Goal: Task Accomplishment & Management: Use online tool/utility

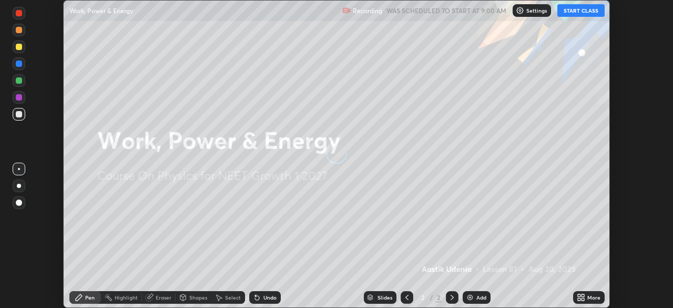
scroll to position [308, 673]
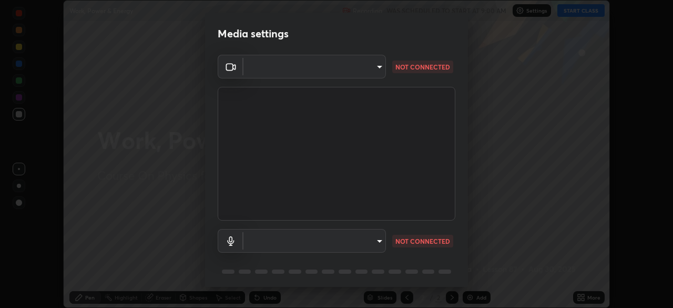
type input "1e49b53be58bf3658c32ba4c8e2538d2601885ca91182b01ba969948c87b8f29"
click at [364, 240] on body "Erase all Work, Power & Energy Recording WAS SCHEDULED TO START AT 9:00 AM Sett…" at bounding box center [336, 154] width 673 height 308
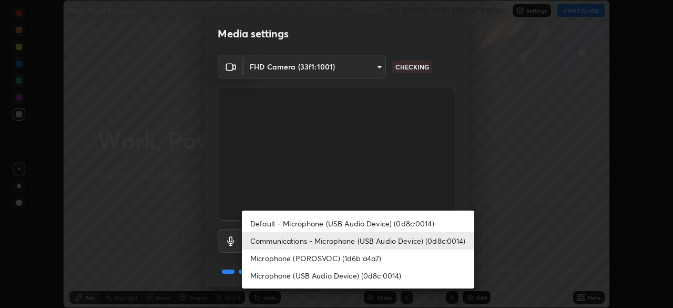
click at [352, 276] on li "Microphone (USB Audio Device) (0d8c:0014)" at bounding box center [358, 275] width 233 height 17
type input "c479ae5917e81ca6c629835639d3c14d73be07d1eae9ad26bfc29371bbaeb756"
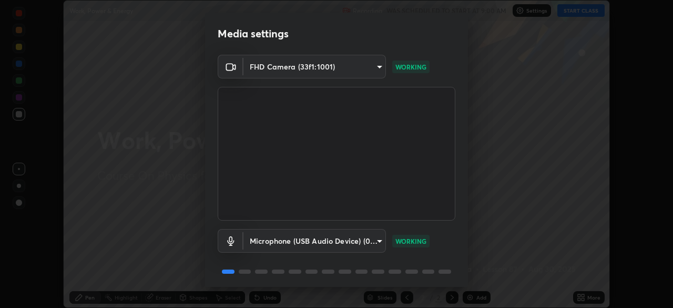
scroll to position [37, 0]
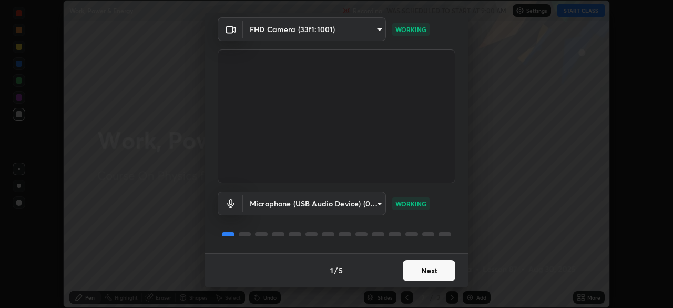
click at [430, 270] on button "Next" at bounding box center [429, 270] width 53 height 21
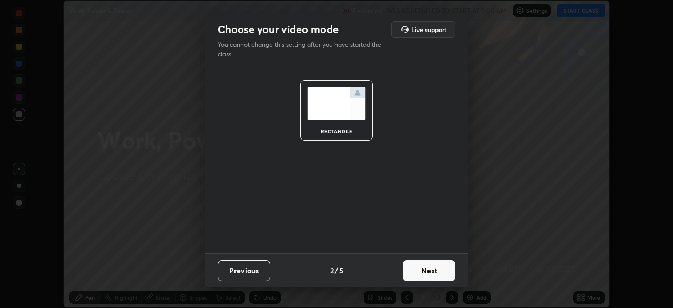
scroll to position [0, 0]
click at [428, 270] on button "Next" at bounding box center [429, 270] width 53 height 21
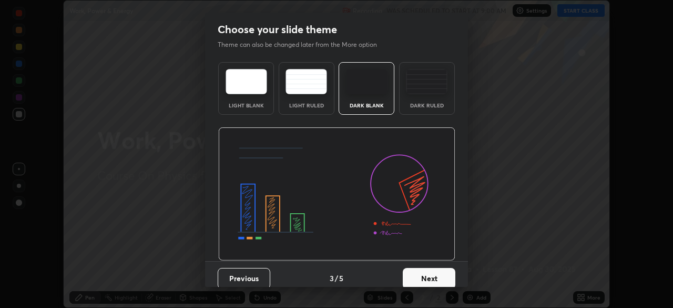
click at [431, 275] on button "Next" at bounding box center [429, 278] width 53 height 21
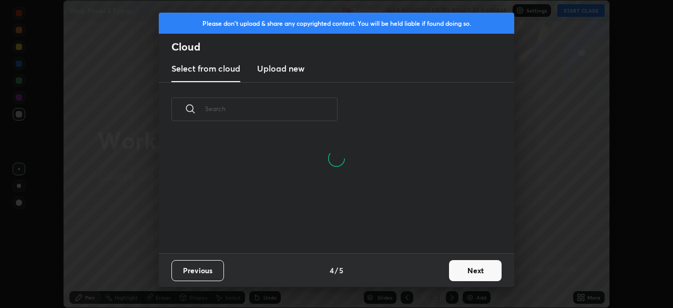
scroll to position [117, 338]
click at [295, 70] on h3 "Upload new" at bounding box center [280, 68] width 47 height 13
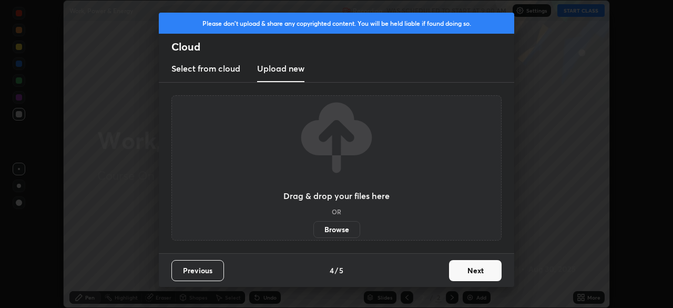
click at [337, 225] on label "Browse" at bounding box center [337, 229] width 47 height 17
click at [314, 225] on input "Browse" at bounding box center [314, 229] width 0 height 17
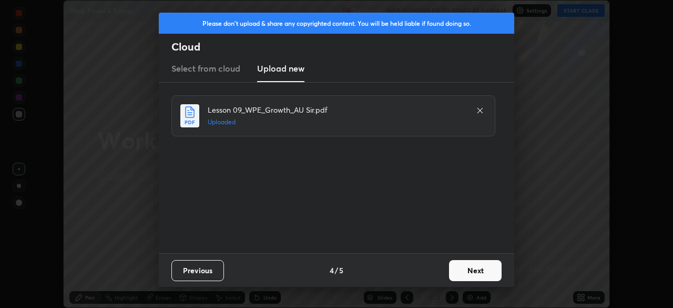
click at [469, 270] on button "Next" at bounding box center [475, 270] width 53 height 21
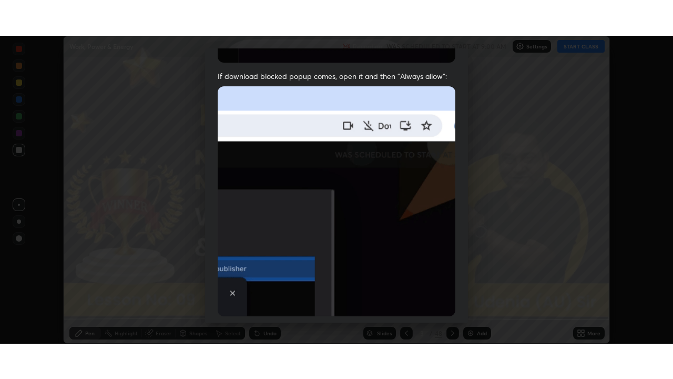
scroll to position [252, 0]
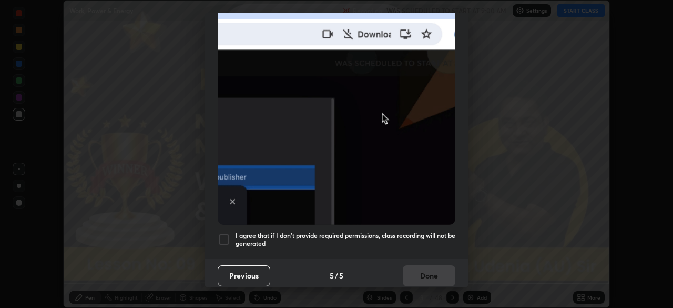
click at [224, 233] on div at bounding box center [224, 239] width 13 height 13
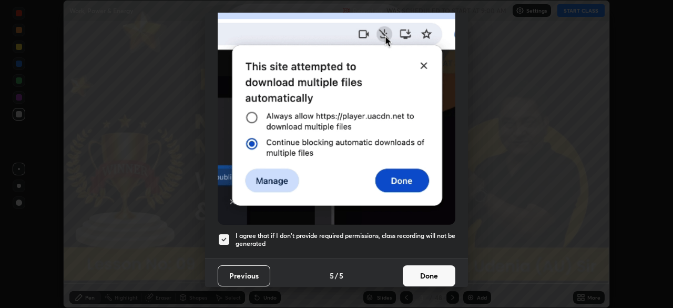
click at [425, 268] on button "Done" at bounding box center [429, 275] width 53 height 21
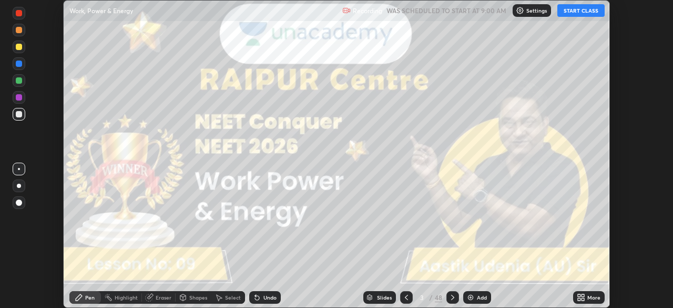
click at [582, 297] on icon at bounding box center [581, 297] width 8 height 8
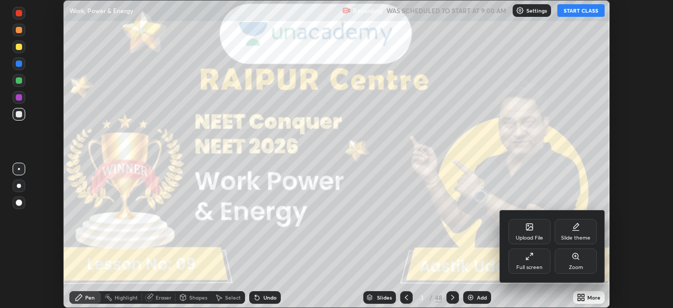
click at [530, 259] on icon at bounding box center [530, 256] width 8 height 8
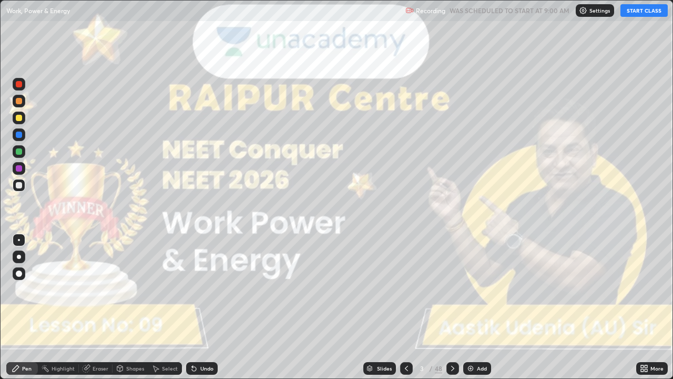
scroll to position [379, 673]
click at [640, 16] on button "START CLASS" at bounding box center [644, 10] width 47 height 13
click at [19, 257] on div at bounding box center [19, 257] width 4 height 4
click at [451, 307] on icon at bounding box center [452, 368] width 3 height 5
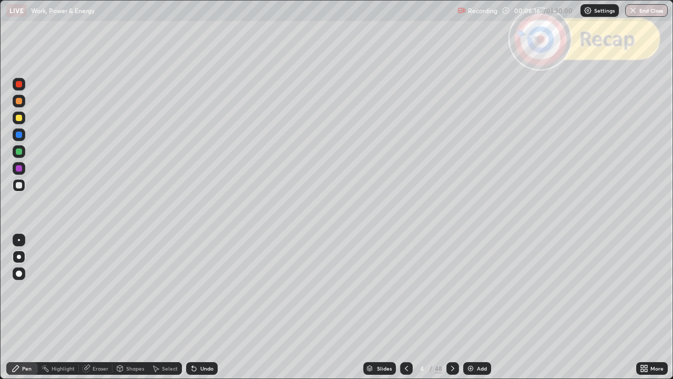
click at [449, 307] on icon at bounding box center [453, 368] width 8 height 8
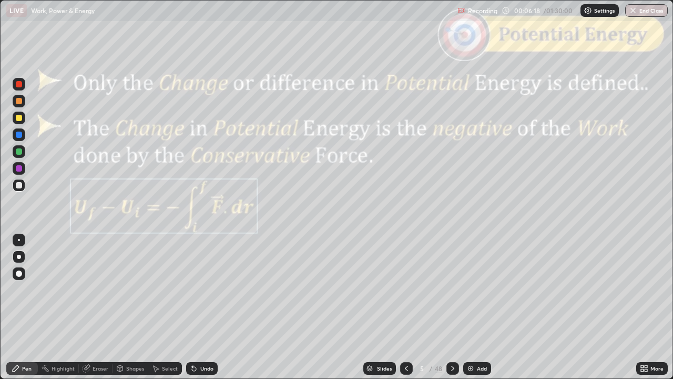
click at [450, 307] on icon at bounding box center [453, 368] width 8 height 8
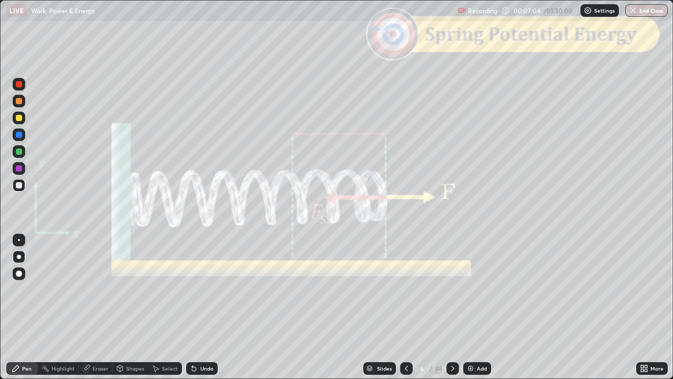
click at [207, 307] on div "Undo" at bounding box center [206, 368] width 13 height 5
click at [20, 102] on div at bounding box center [19, 101] width 6 height 6
click at [130, 307] on div "Shapes" at bounding box center [135, 368] width 18 height 5
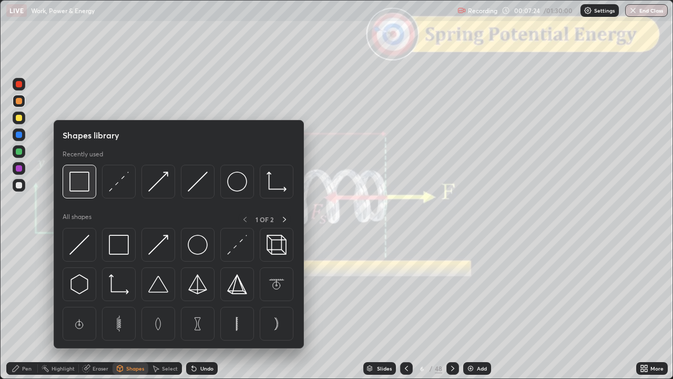
click at [81, 186] on img at bounding box center [79, 182] width 20 height 20
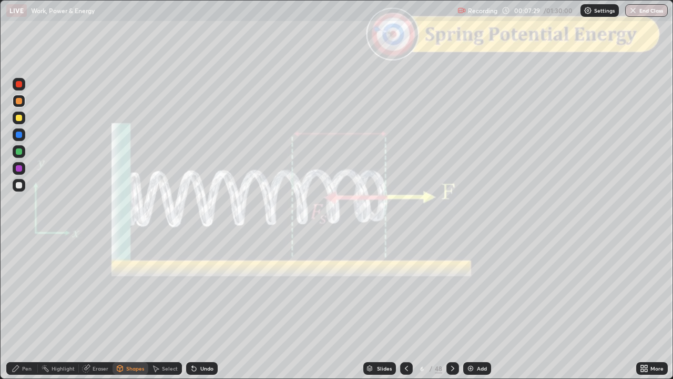
click at [202, 307] on div "Undo" at bounding box center [202, 368] width 32 height 13
click at [21, 85] on div at bounding box center [19, 84] width 6 height 6
click at [452, 307] on icon at bounding box center [453, 368] width 8 height 8
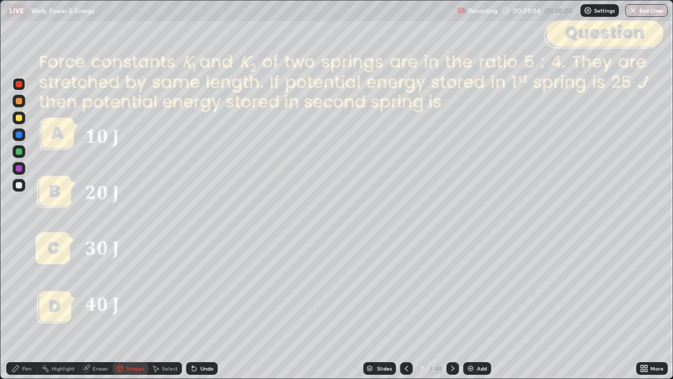
click at [20, 184] on div at bounding box center [19, 185] width 6 height 6
click at [22, 307] on div "Pen" at bounding box center [26, 368] width 9 height 5
click at [18, 85] on div at bounding box center [19, 84] width 6 height 6
click at [19, 185] on div at bounding box center [19, 185] width 6 height 6
click at [20, 119] on div at bounding box center [19, 118] width 6 height 6
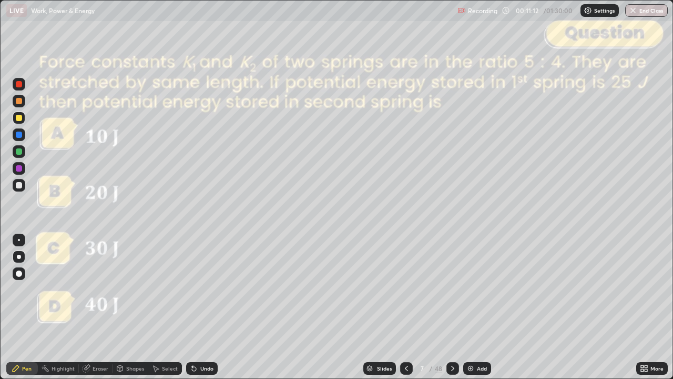
click at [451, 307] on icon at bounding box center [453, 368] width 8 height 8
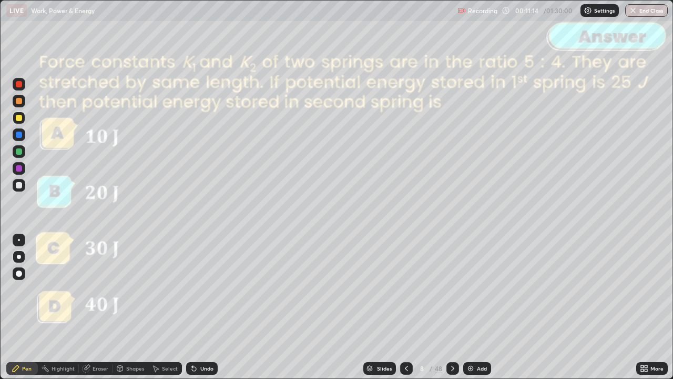
click at [451, 307] on icon at bounding box center [453, 368] width 8 height 8
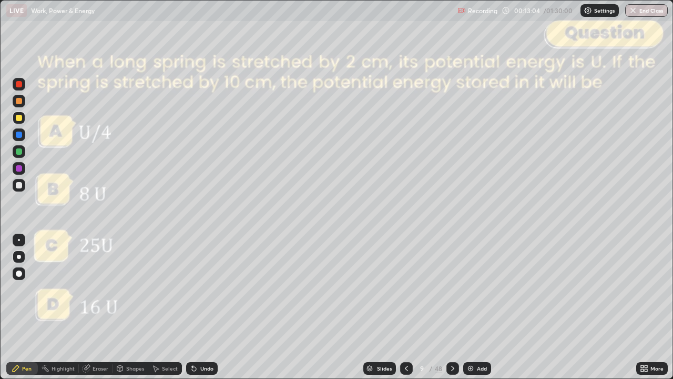
click at [21, 83] on div at bounding box center [19, 84] width 6 height 6
click at [19, 120] on div at bounding box center [19, 118] width 6 height 6
click at [17, 103] on div at bounding box center [19, 101] width 6 height 6
click at [210, 307] on div "Undo" at bounding box center [206, 368] width 13 height 5
click at [452, 307] on icon at bounding box center [452, 368] width 3 height 5
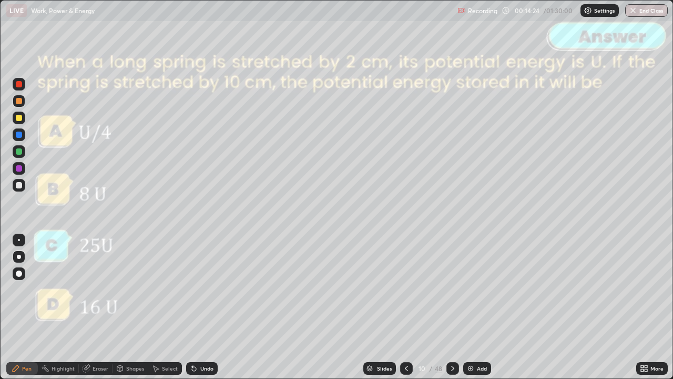
click at [451, 307] on icon at bounding box center [453, 368] width 8 height 8
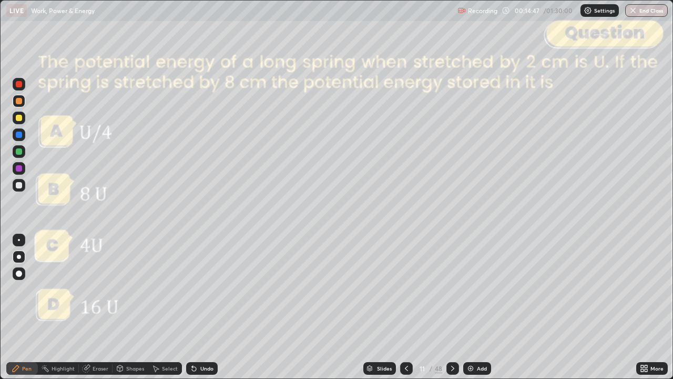
click at [452, 307] on icon at bounding box center [452, 368] width 3 height 5
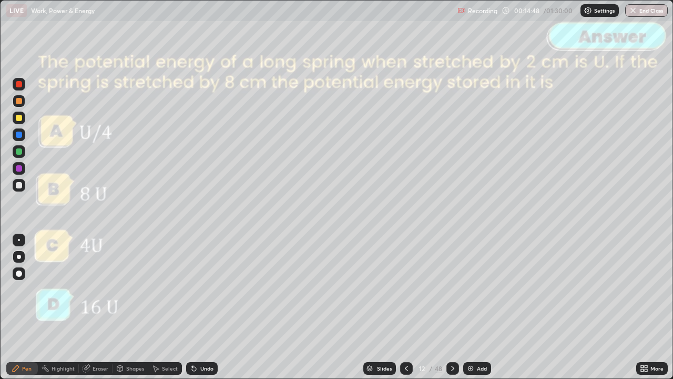
click at [450, 307] on icon at bounding box center [453, 368] width 8 height 8
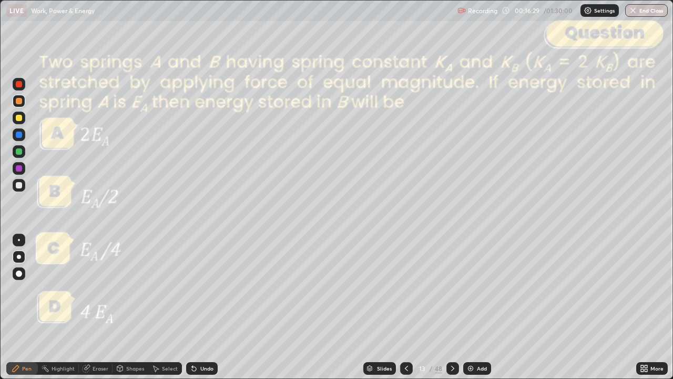
click at [21, 188] on div at bounding box center [19, 185] width 6 height 6
click at [16, 87] on div at bounding box center [19, 84] width 13 height 13
click at [19, 186] on div at bounding box center [19, 185] width 6 height 6
click at [21, 118] on div at bounding box center [19, 118] width 6 height 6
click at [451, 307] on icon at bounding box center [453, 368] width 8 height 8
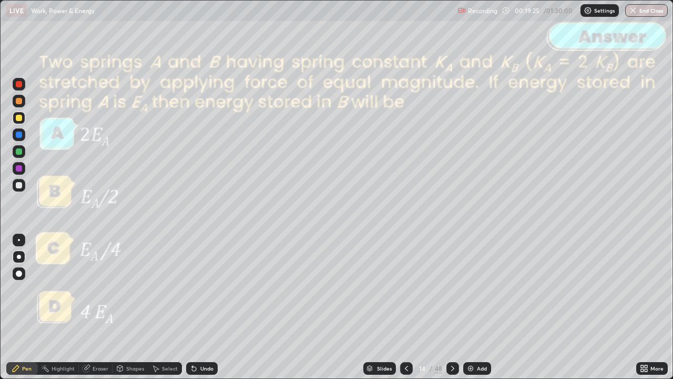
click at [451, 307] on icon at bounding box center [453, 368] width 8 height 8
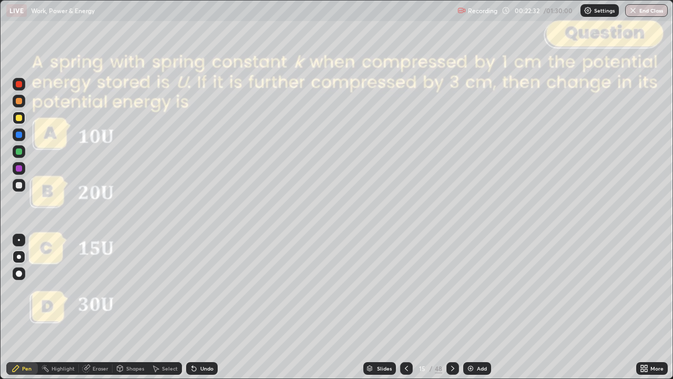
click at [21, 104] on div at bounding box center [19, 101] width 6 height 6
click at [18, 118] on div at bounding box center [19, 118] width 6 height 6
click at [19, 102] on div at bounding box center [19, 101] width 6 height 6
click at [19, 152] on div at bounding box center [19, 151] width 6 height 6
click at [132, 307] on div "Shapes" at bounding box center [135, 368] width 18 height 5
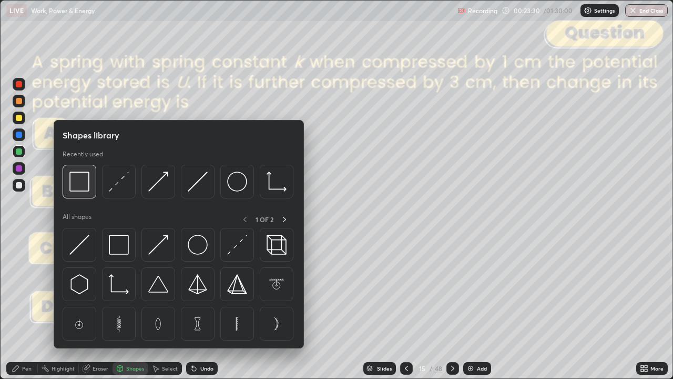
click at [84, 183] on img at bounding box center [79, 182] width 20 height 20
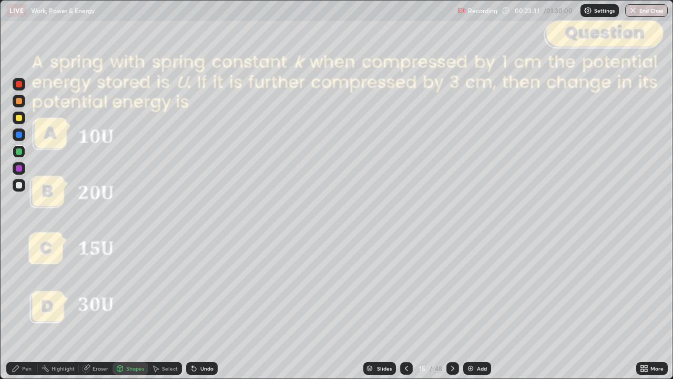
click at [19, 86] on div at bounding box center [19, 84] width 6 height 6
click at [451, 307] on icon at bounding box center [453, 368] width 8 height 8
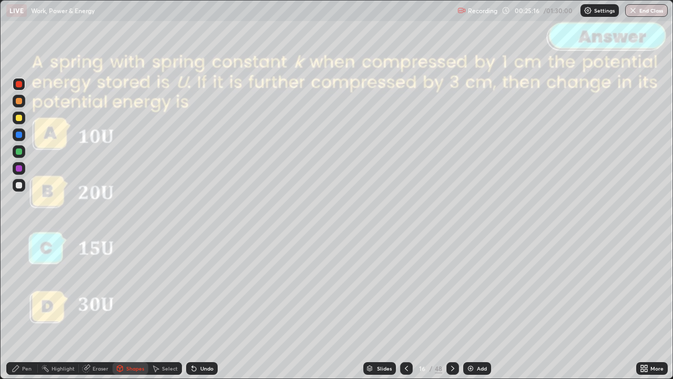
click at [450, 307] on div at bounding box center [453, 368] width 13 height 13
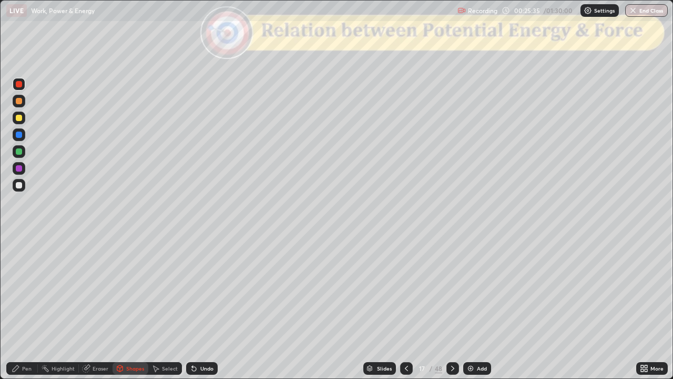
click at [206, 307] on div "Undo" at bounding box center [206, 368] width 13 height 5
click at [29, 307] on div "Pen" at bounding box center [26, 368] width 9 height 5
click at [19, 186] on div at bounding box center [19, 185] width 6 height 6
click at [210, 307] on div "Undo" at bounding box center [206, 368] width 13 height 5
click at [129, 307] on div "Shapes" at bounding box center [135, 368] width 18 height 5
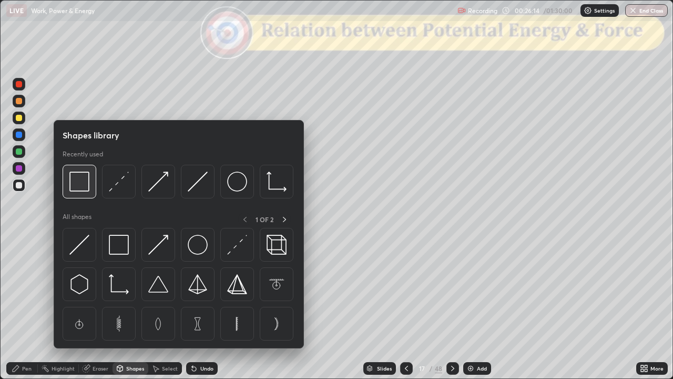
click at [85, 189] on img at bounding box center [79, 182] width 20 height 20
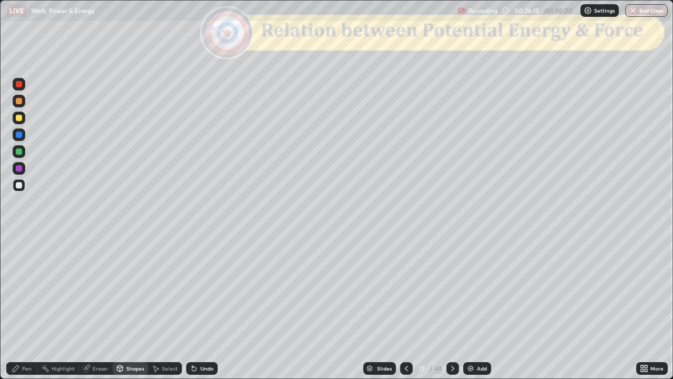
click at [20, 87] on div at bounding box center [19, 84] width 6 height 6
click at [22, 103] on div at bounding box center [19, 101] width 13 height 13
click at [209, 307] on div "Undo" at bounding box center [206, 368] width 13 height 5
click at [32, 307] on div "Pen" at bounding box center [22, 368] width 32 height 13
click at [19, 122] on div at bounding box center [19, 118] width 13 height 13
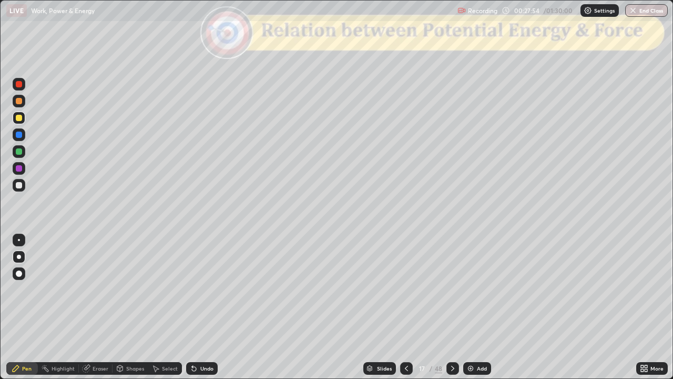
click at [377, 307] on div "Slides" at bounding box center [384, 368] width 15 height 5
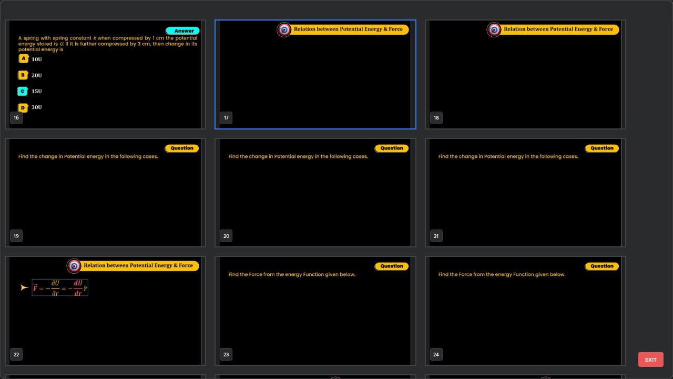
scroll to position [593, 0]
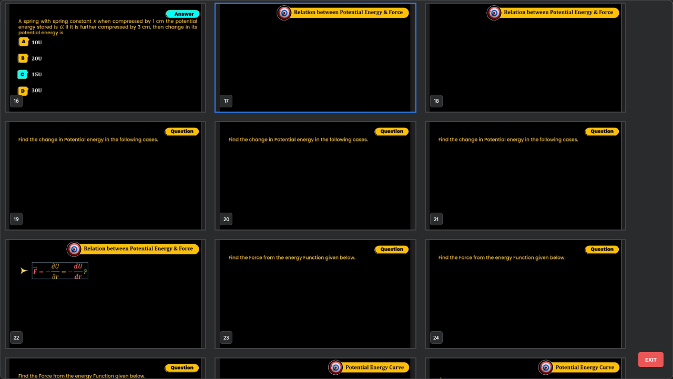
click at [649, 307] on button "EXIT" at bounding box center [651, 359] width 25 height 15
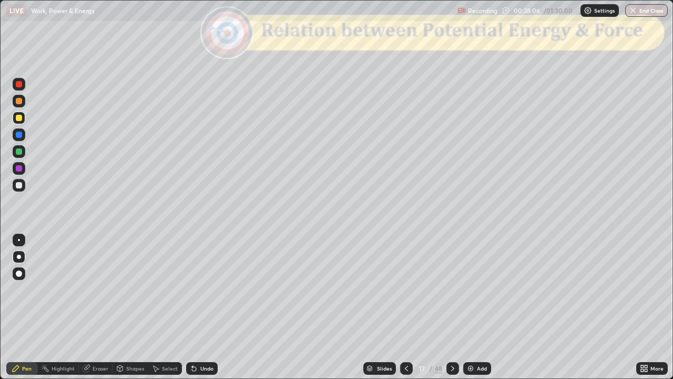
click at [129, 307] on div "Shapes" at bounding box center [135, 368] width 18 height 5
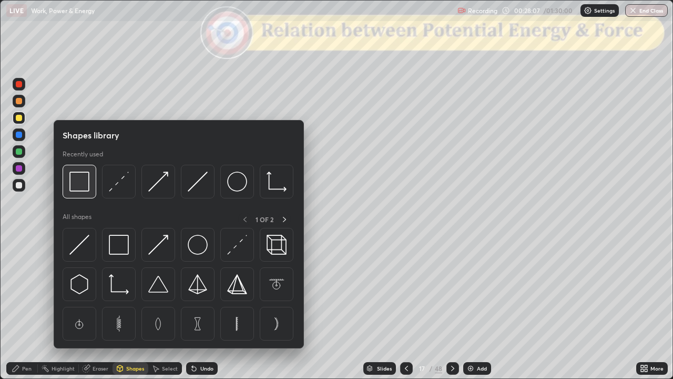
click at [81, 188] on img at bounding box center [79, 182] width 20 height 20
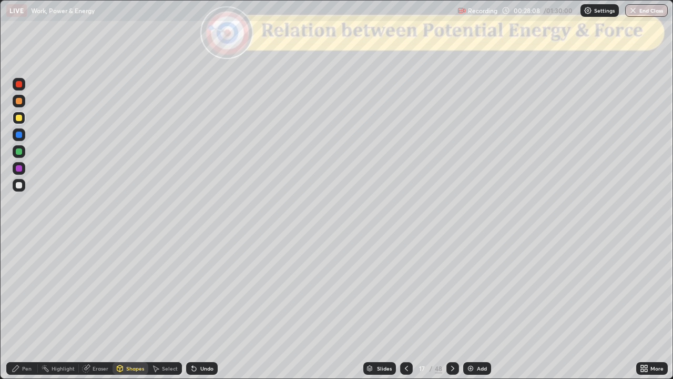
click at [18, 87] on div at bounding box center [19, 84] width 6 height 6
click at [18, 120] on div at bounding box center [19, 118] width 6 height 6
click at [22, 307] on div "Pen" at bounding box center [26, 368] width 9 height 5
click at [127, 307] on div "Shapes" at bounding box center [131, 368] width 36 height 13
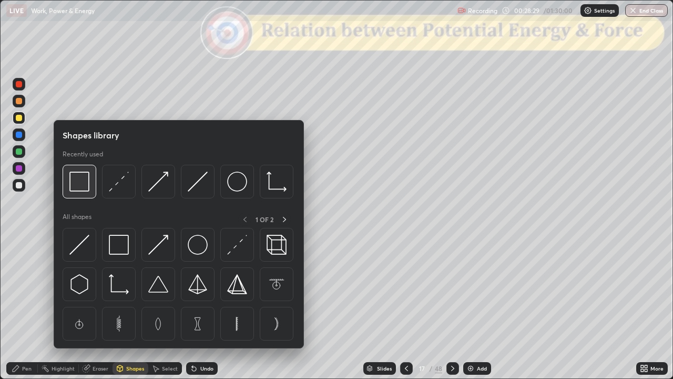
click at [81, 187] on img at bounding box center [79, 182] width 20 height 20
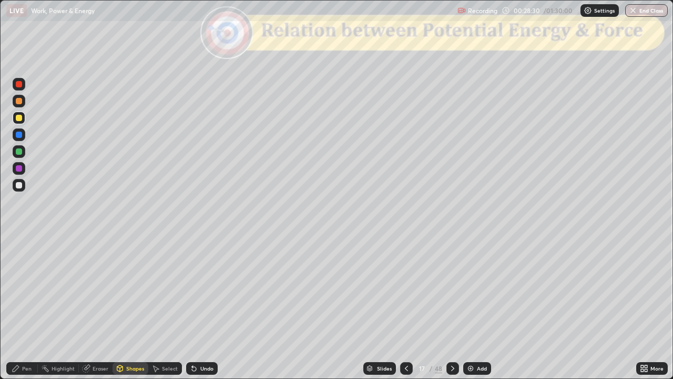
click at [19, 88] on div at bounding box center [19, 84] width 13 height 13
click at [28, 307] on div "Pen" at bounding box center [26, 368] width 9 height 5
click at [134, 307] on div "Shapes" at bounding box center [135, 368] width 18 height 5
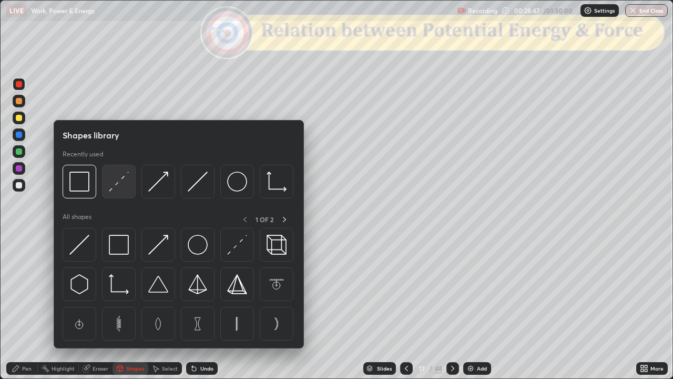
click at [117, 185] on img at bounding box center [119, 182] width 20 height 20
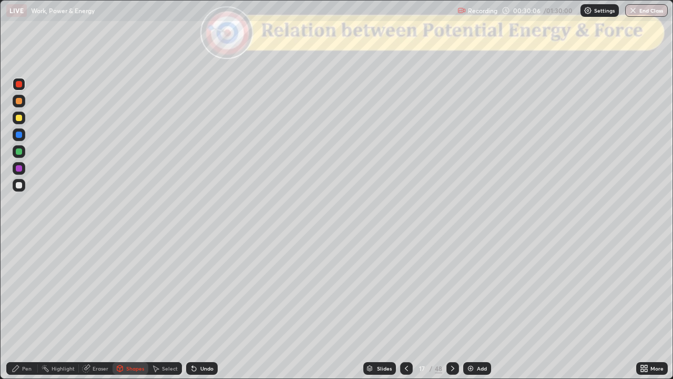
click at [21, 187] on div at bounding box center [19, 185] width 6 height 6
click at [20, 307] on icon at bounding box center [16, 368] width 8 height 8
click at [96, 307] on div "Eraser" at bounding box center [101, 368] width 16 height 5
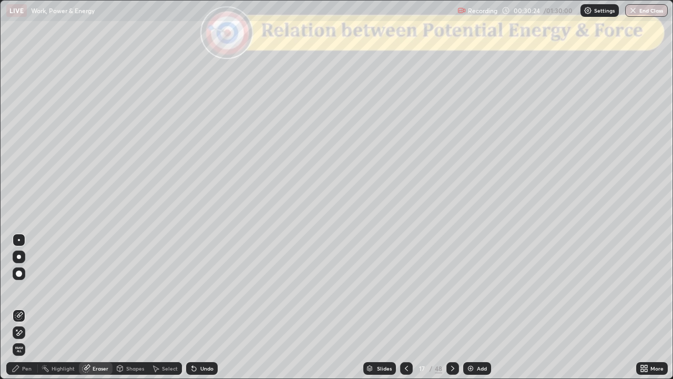
click at [23, 307] on div "Pen" at bounding box center [22, 368] width 32 height 13
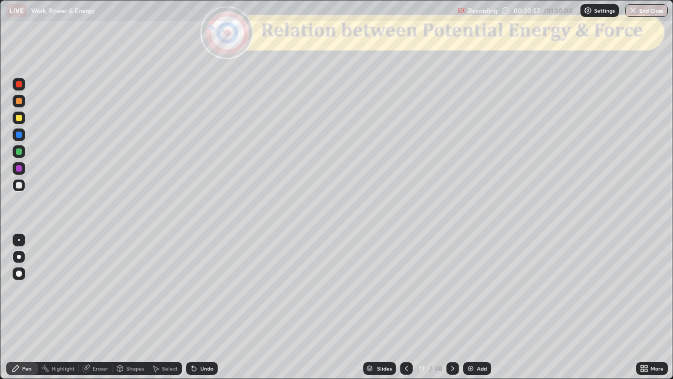
click at [22, 103] on div at bounding box center [19, 101] width 6 height 6
click at [20, 183] on div at bounding box center [19, 185] width 6 height 6
click at [18, 102] on div at bounding box center [19, 101] width 6 height 6
click at [206, 307] on div "Undo" at bounding box center [206, 368] width 13 height 5
click at [207, 307] on div "Undo" at bounding box center [206, 368] width 13 height 5
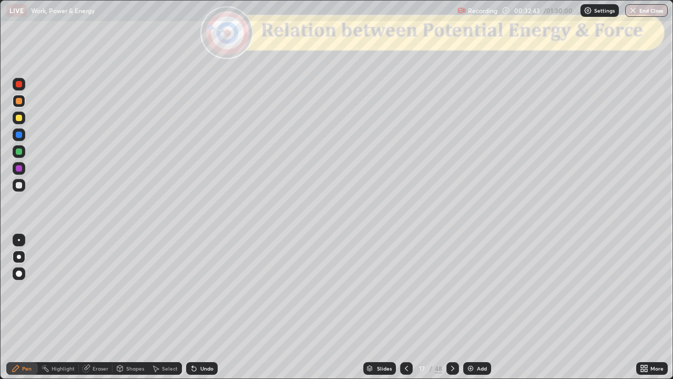
click at [21, 187] on div at bounding box center [19, 185] width 6 height 6
click at [21, 103] on div at bounding box center [19, 101] width 6 height 6
click at [126, 307] on div "Shapes" at bounding box center [135, 368] width 18 height 5
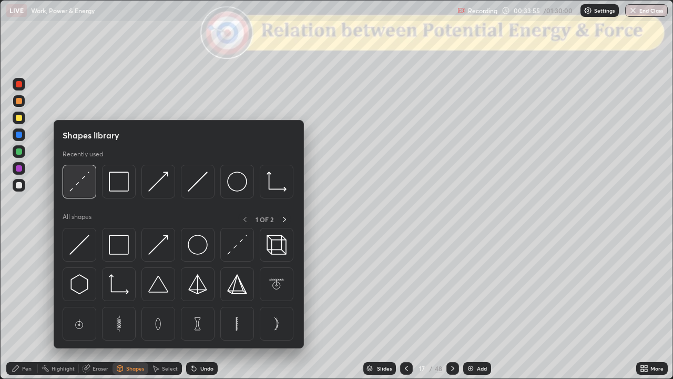
click at [83, 187] on img at bounding box center [79, 182] width 20 height 20
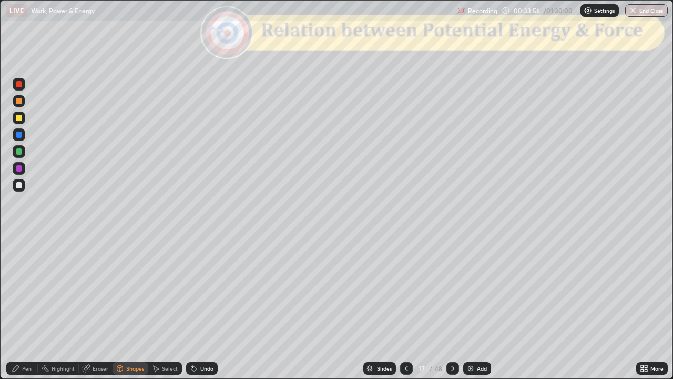
click at [17, 83] on div at bounding box center [19, 84] width 6 height 6
click at [17, 187] on div at bounding box center [19, 185] width 6 height 6
click at [21, 307] on div "Pen" at bounding box center [22, 368] width 32 height 13
click at [17, 101] on div at bounding box center [19, 101] width 6 height 6
click at [201, 307] on div "Undo" at bounding box center [206, 368] width 13 height 5
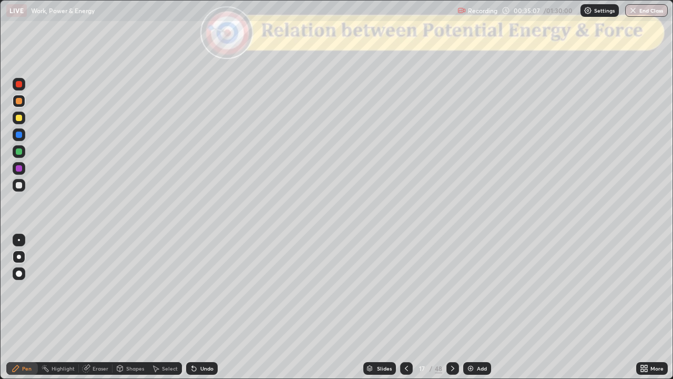
click at [204, 307] on div "Undo" at bounding box center [202, 368] width 32 height 13
click at [17, 117] on div at bounding box center [19, 118] width 6 height 6
click at [133, 307] on div "Shapes" at bounding box center [135, 368] width 18 height 5
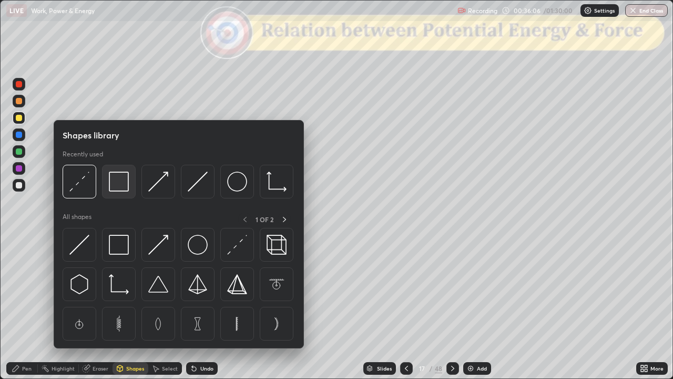
click at [117, 182] on img at bounding box center [119, 182] width 20 height 20
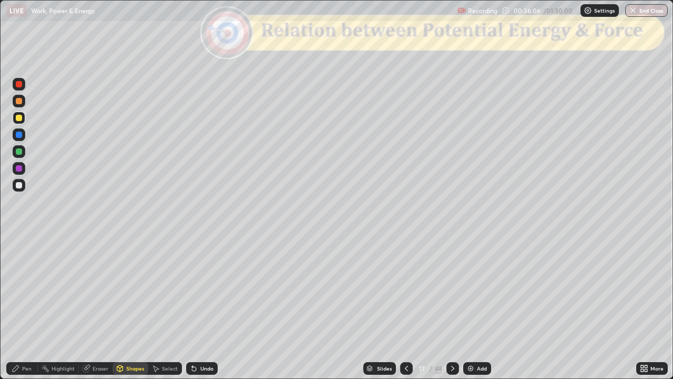
click at [19, 85] on div at bounding box center [19, 84] width 6 height 6
click at [207, 307] on div "Undo" at bounding box center [206, 368] width 13 height 5
click at [18, 186] on div at bounding box center [19, 185] width 6 height 6
click at [26, 307] on div "Pen" at bounding box center [26, 368] width 9 height 5
click at [16, 102] on div at bounding box center [19, 101] width 6 height 6
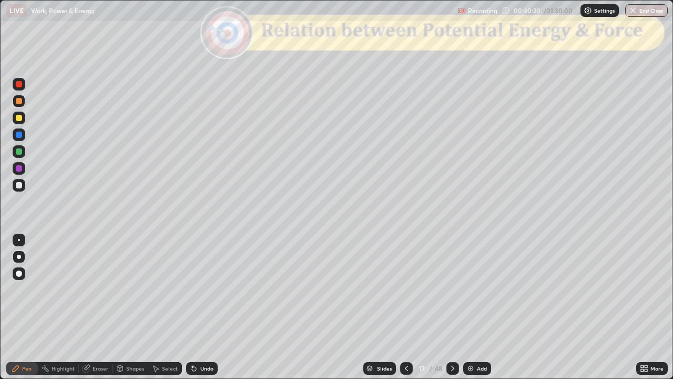
click at [451, 307] on icon at bounding box center [453, 368] width 8 height 8
click at [407, 307] on icon at bounding box center [406, 368] width 8 height 8
click at [451, 307] on icon at bounding box center [453, 368] width 8 height 8
click at [21, 185] on div at bounding box center [19, 185] width 6 height 6
click at [21, 104] on div at bounding box center [19, 101] width 6 height 6
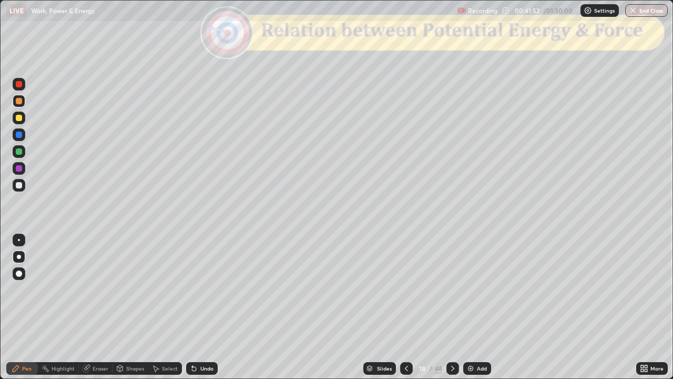
click at [136, 307] on div "Shapes" at bounding box center [135, 368] width 18 height 5
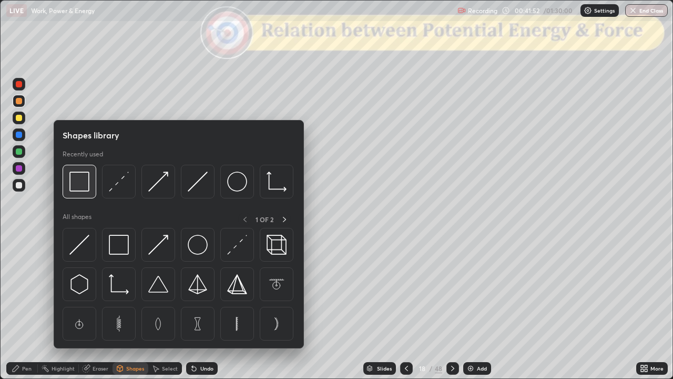
click at [83, 185] on img at bounding box center [79, 182] width 20 height 20
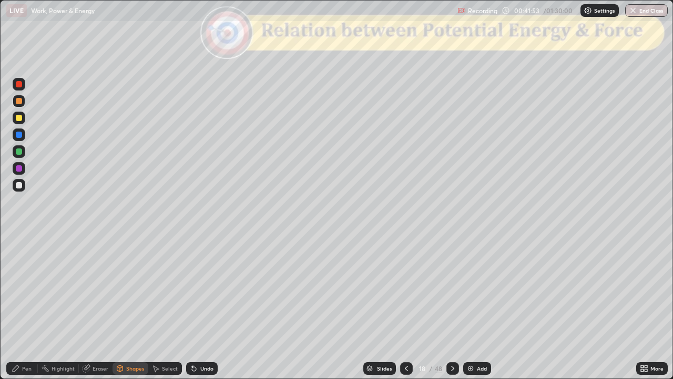
click at [21, 85] on div at bounding box center [19, 84] width 6 height 6
click at [20, 118] on div at bounding box center [19, 118] width 6 height 6
click at [28, 307] on div "Pen" at bounding box center [26, 368] width 9 height 5
click at [210, 307] on div "Undo" at bounding box center [206, 368] width 13 height 5
click at [133, 307] on div "Shapes" at bounding box center [135, 368] width 18 height 5
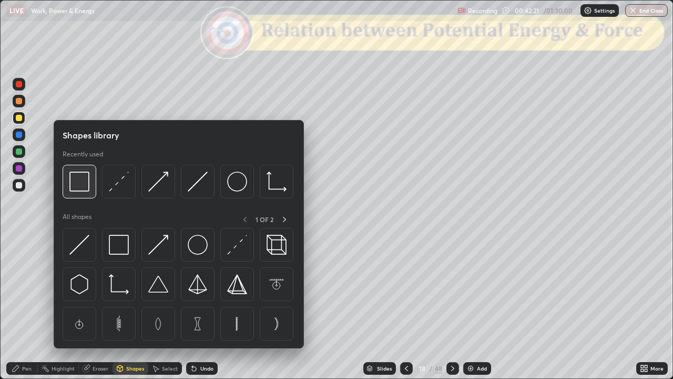
click at [83, 188] on img at bounding box center [79, 182] width 20 height 20
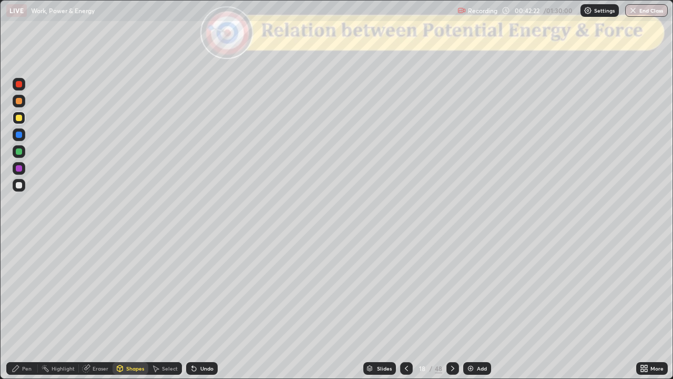
click at [22, 86] on div at bounding box center [19, 84] width 13 height 13
click at [450, 307] on icon at bounding box center [453, 368] width 8 height 8
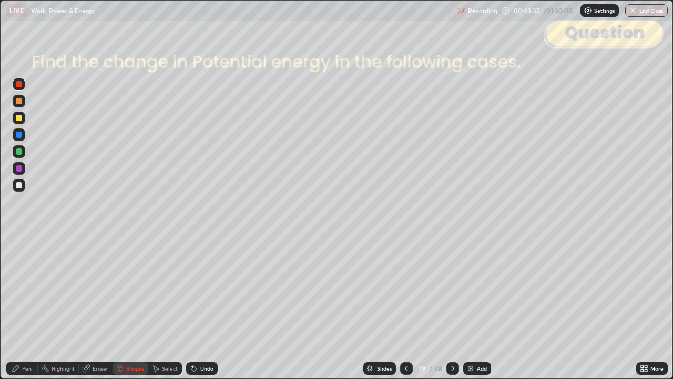
click at [17, 185] on div at bounding box center [19, 185] width 6 height 6
click at [26, 307] on div "Pen" at bounding box center [26, 368] width 9 height 5
click at [18, 105] on div at bounding box center [19, 101] width 13 height 13
click at [375, 307] on div "Slides" at bounding box center [380, 368] width 33 height 13
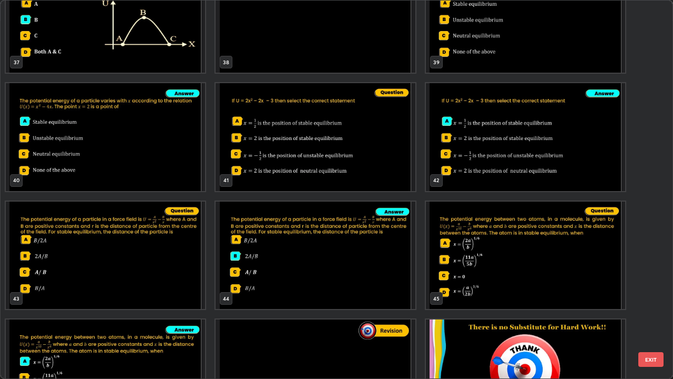
scroll to position [1513, 0]
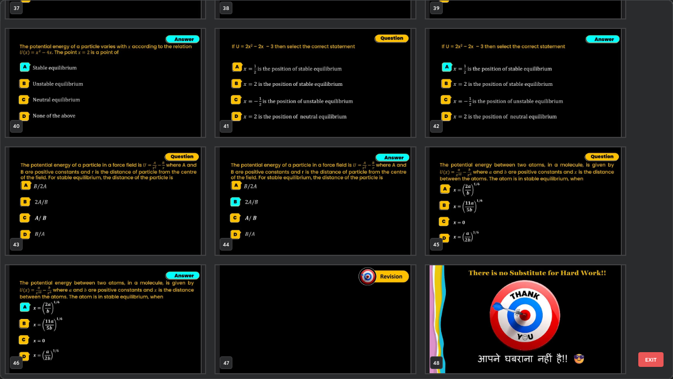
click at [653, 307] on button "EXIT" at bounding box center [651, 359] width 25 height 15
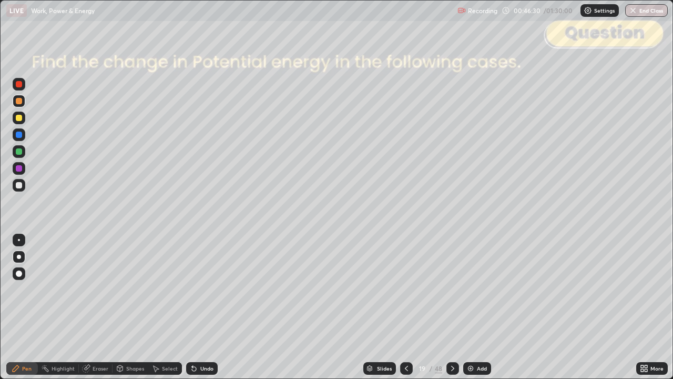
click at [405, 307] on icon at bounding box center [406, 368] width 8 height 8
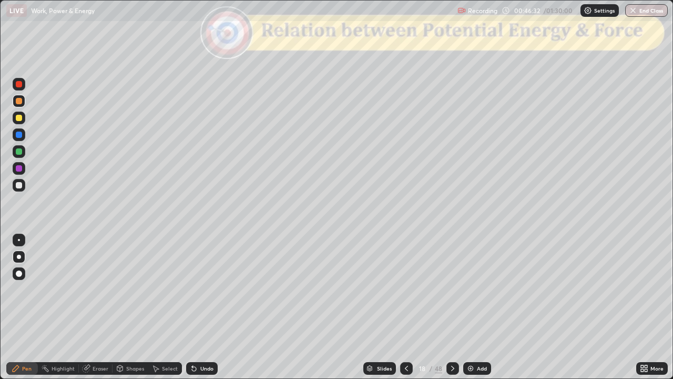
click at [451, 307] on icon at bounding box center [453, 368] width 8 height 8
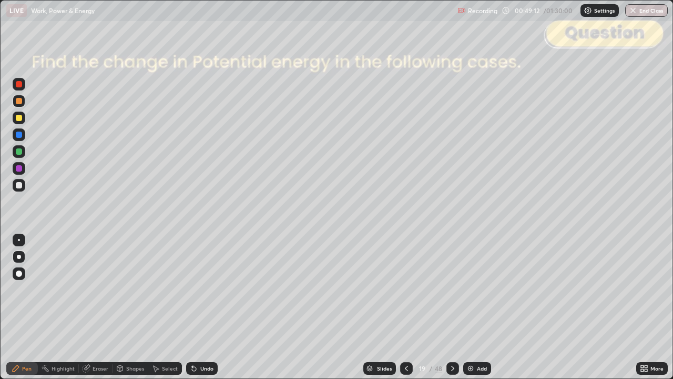
click at [451, 307] on icon at bounding box center [453, 368] width 8 height 8
click at [19, 186] on div at bounding box center [19, 185] width 6 height 6
click at [17, 103] on div at bounding box center [19, 101] width 6 height 6
click at [451, 307] on icon at bounding box center [453, 368] width 8 height 8
click at [19, 187] on div at bounding box center [19, 185] width 6 height 6
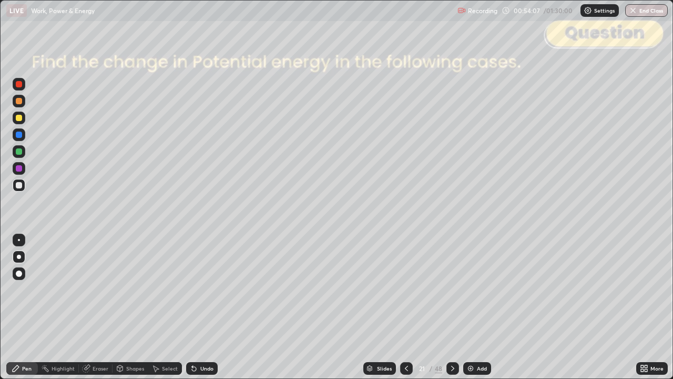
click at [21, 102] on div at bounding box center [19, 101] width 6 height 6
click at [100, 307] on div "Eraser" at bounding box center [101, 368] width 16 height 5
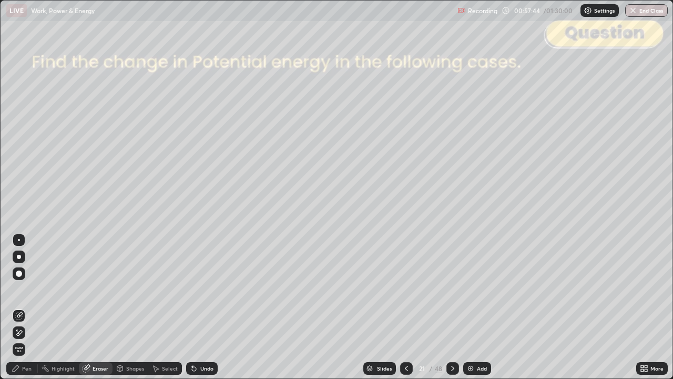
click at [27, 307] on div "Pen" at bounding box center [26, 368] width 9 height 5
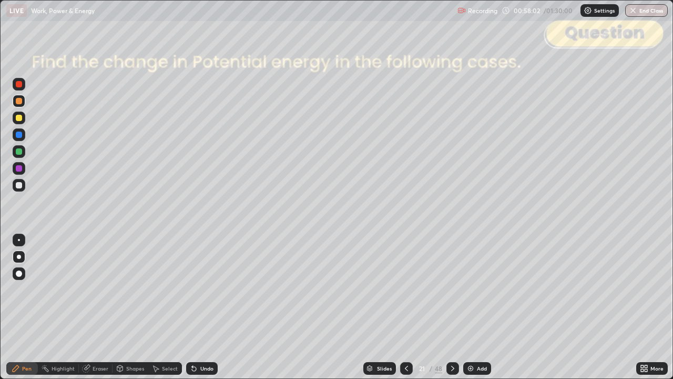
click at [18, 84] on div at bounding box center [19, 84] width 6 height 6
click at [130, 307] on div "Shapes" at bounding box center [135, 368] width 18 height 5
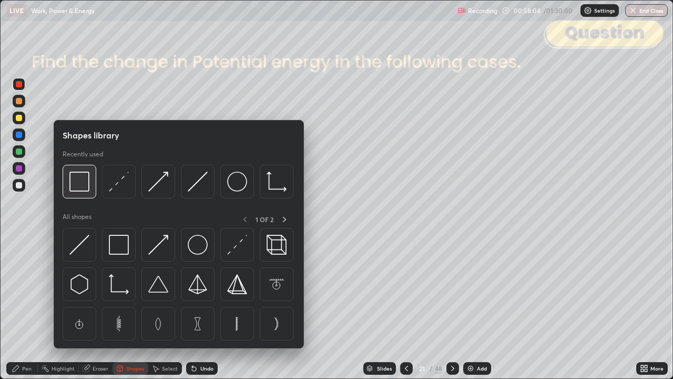
click at [81, 186] on img at bounding box center [79, 182] width 20 height 20
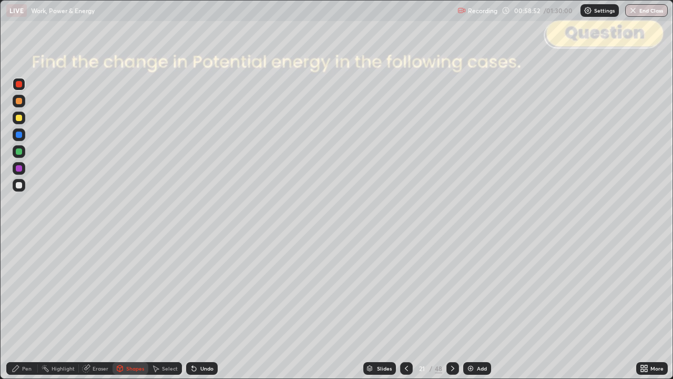
click at [380, 307] on div "Slides" at bounding box center [384, 368] width 15 height 5
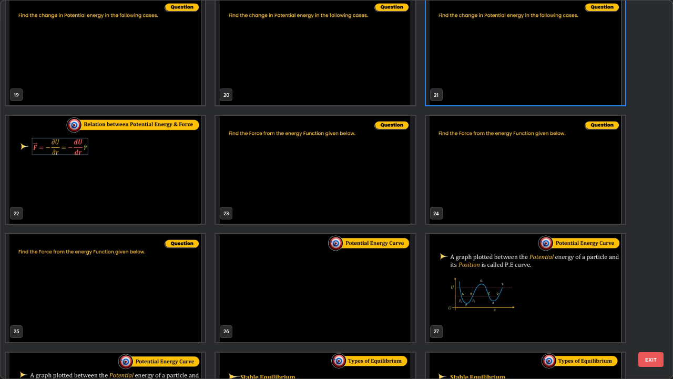
scroll to position [719, 0]
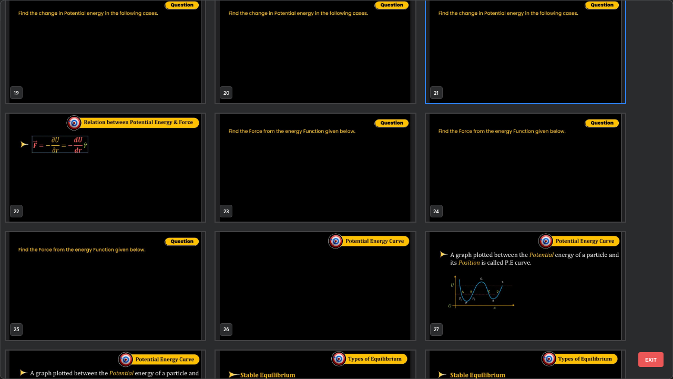
click at [344, 289] on img "grid" at bounding box center [315, 286] width 199 height 108
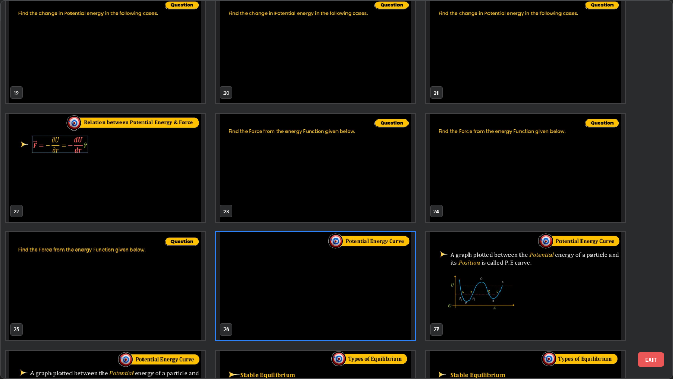
click at [653, 307] on button "EXIT" at bounding box center [651, 359] width 25 height 15
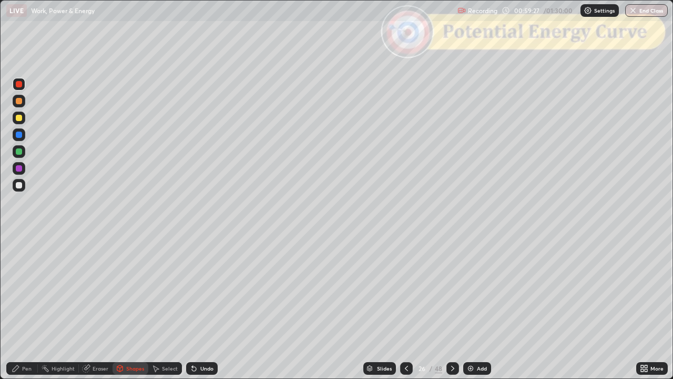
click at [378, 307] on div "Slides" at bounding box center [384, 368] width 15 height 5
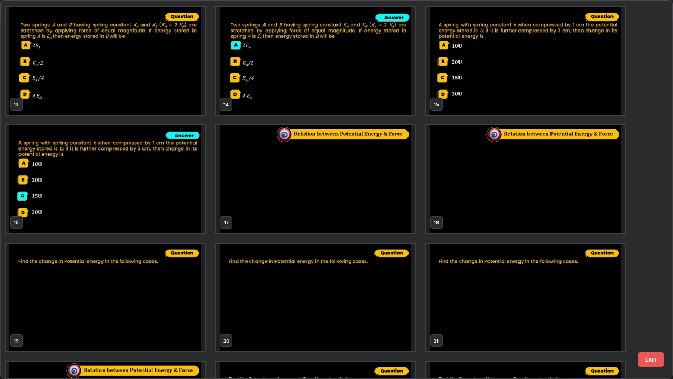
scroll to position [459, 0]
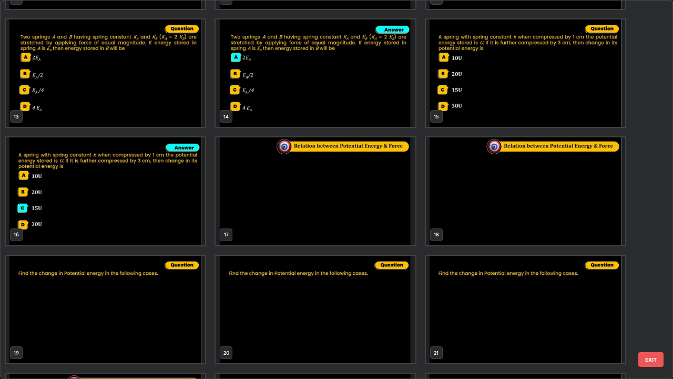
click at [278, 205] on img "grid" at bounding box center [315, 191] width 199 height 108
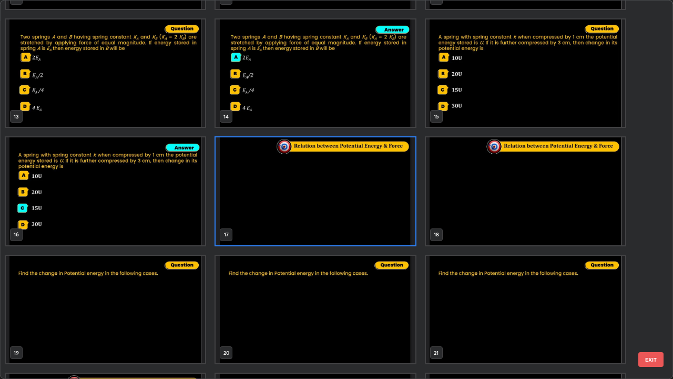
click at [648, 307] on button "EXIT" at bounding box center [651, 359] width 25 height 15
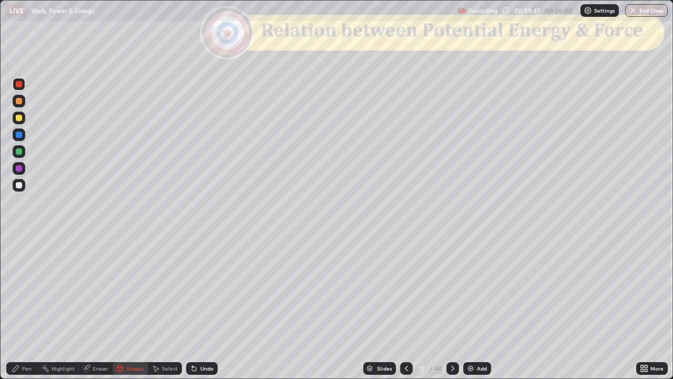
click at [377, 307] on div "Slides" at bounding box center [384, 368] width 15 height 5
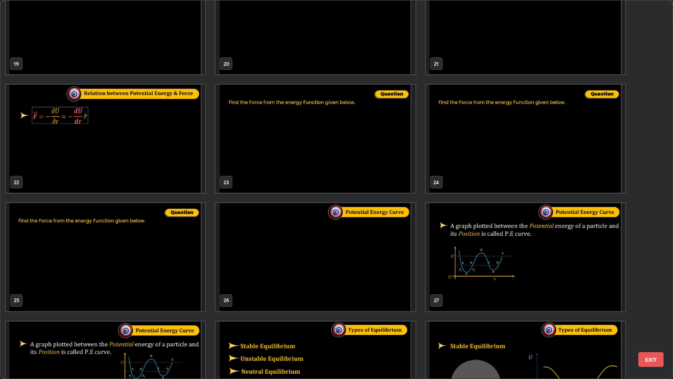
scroll to position [749, 0]
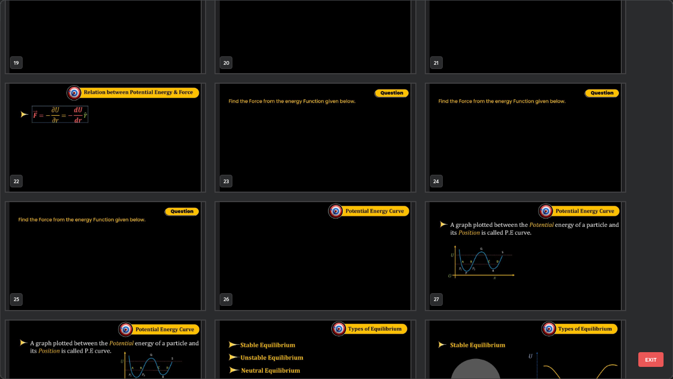
click at [297, 263] on img "grid" at bounding box center [315, 256] width 199 height 108
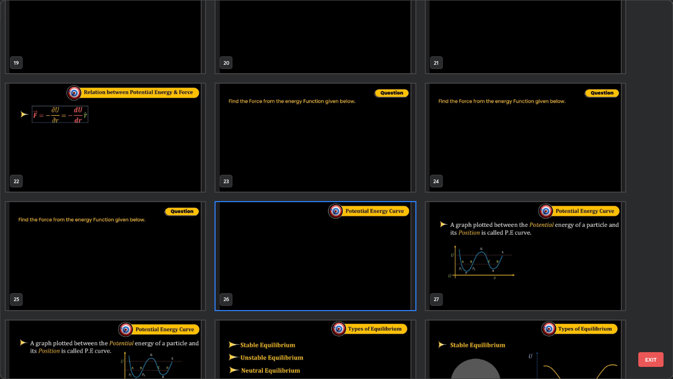
click at [646, 307] on button "EXIT" at bounding box center [651, 359] width 25 height 15
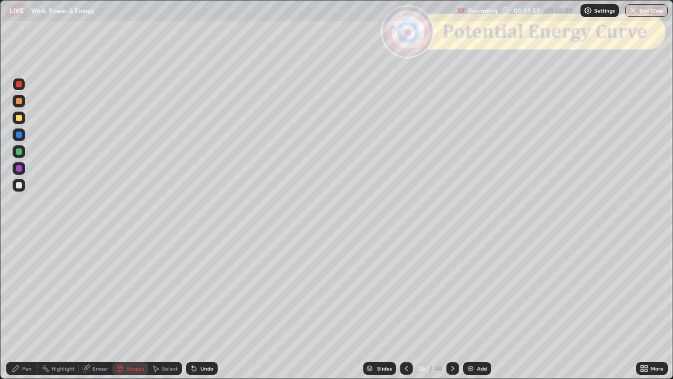
click at [128, 307] on div "Shapes" at bounding box center [135, 368] width 18 height 5
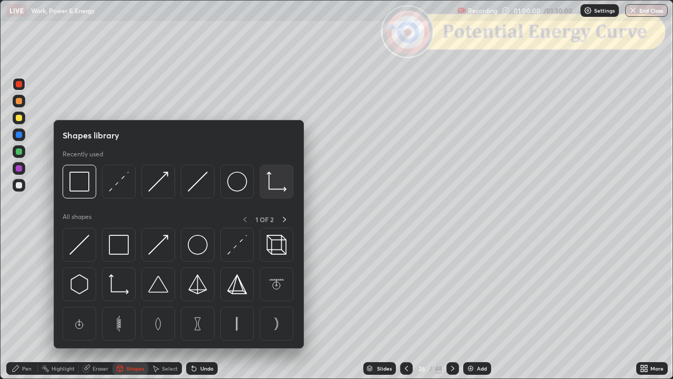
click at [270, 183] on img at bounding box center [277, 182] width 20 height 20
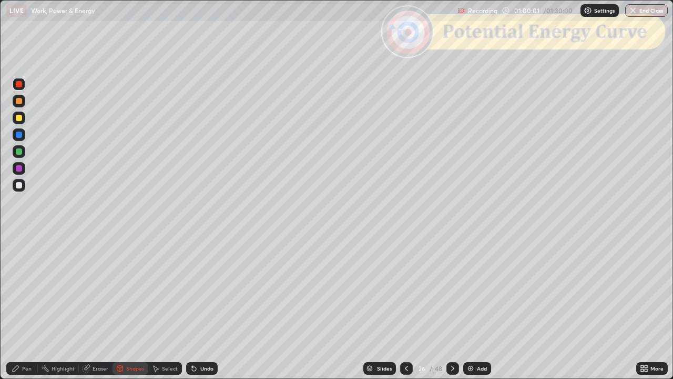
click at [20, 189] on div at bounding box center [19, 185] width 13 height 13
click at [26, 307] on div "Pen" at bounding box center [26, 368] width 9 height 5
click at [22, 102] on div at bounding box center [19, 101] width 6 height 6
click at [451, 307] on icon at bounding box center [453, 368] width 8 height 8
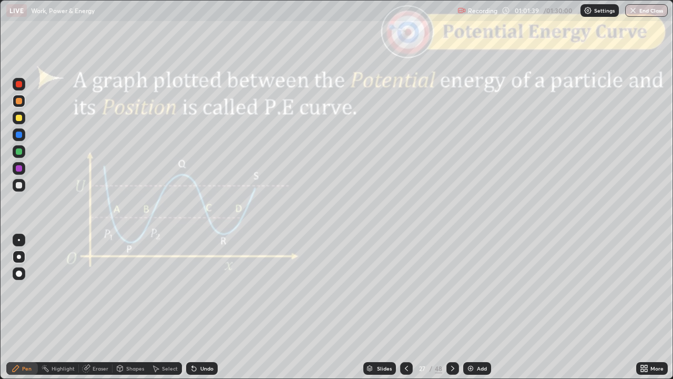
click at [19, 118] on div at bounding box center [19, 118] width 6 height 6
click at [377, 307] on div "Slides" at bounding box center [384, 368] width 15 height 5
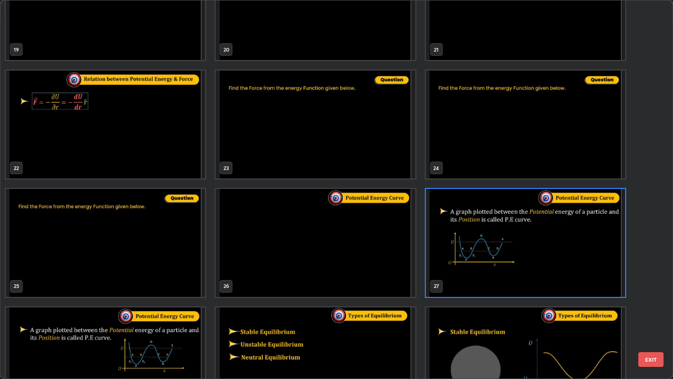
scroll to position [783, 0]
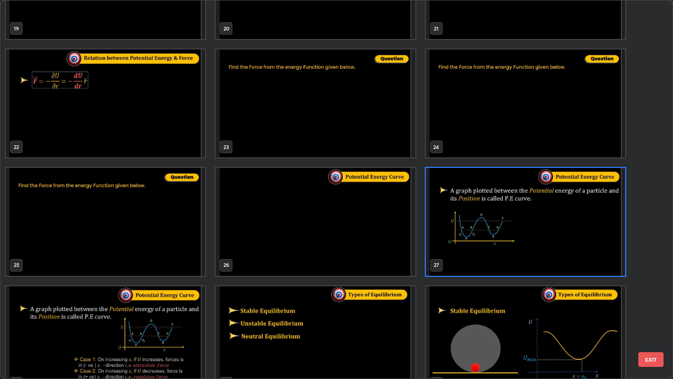
click at [651, 307] on button "EXIT" at bounding box center [651, 359] width 25 height 15
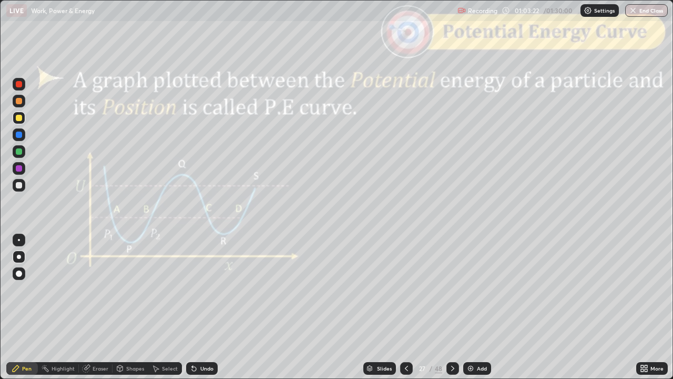
click at [135, 307] on div "Shapes" at bounding box center [135, 368] width 18 height 5
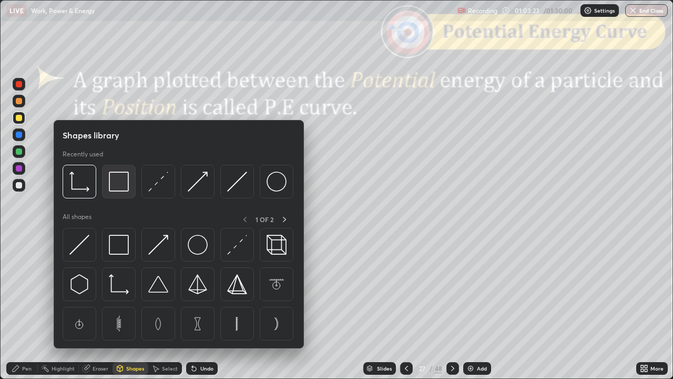
click at [123, 184] on img at bounding box center [119, 182] width 20 height 20
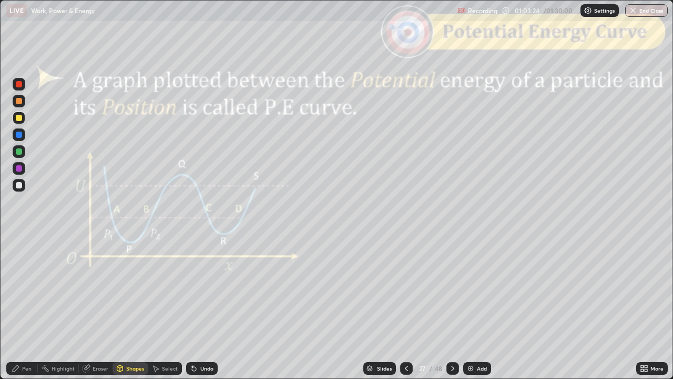
click at [18, 87] on div at bounding box center [19, 84] width 6 height 6
click at [25, 307] on div "Pen" at bounding box center [26, 368] width 9 height 5
click at [17, 102] on div at bounding box center [19, 101] width 6 height 6
click at [202, 307] on div "Undo" at bounding box center [202, 368] width 32 height 13
click at [131, 307] on div "Shapes" at bounding box center [135, 368] width 18 height 5
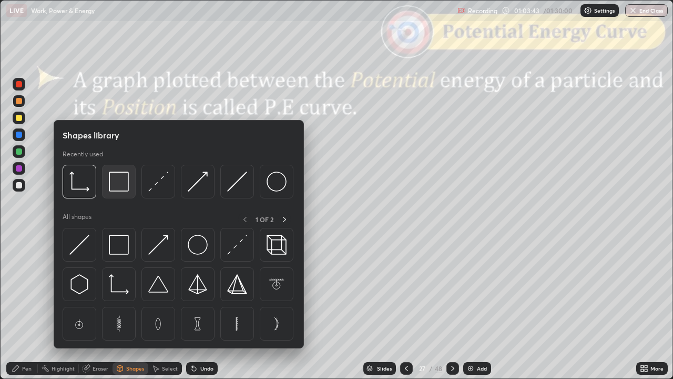
click at [124, 186] on img at bounding box center [119, 182] width 20 height 20
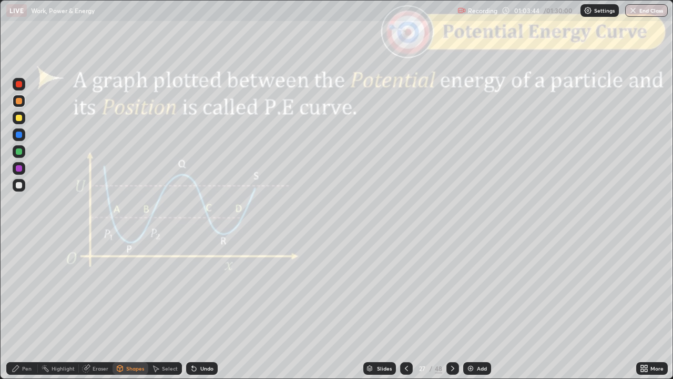
click at [19, 86] on div at bounding box center [19, 84] width 6 height 6
click at [26, 307] on div "Pen" at bounding box center [26, 368] width 9 height 5
click at [22, 185] on div at bounding box center [19, 185] width 6 height 6
click at [200, 307] on div "Undo" at bounding box center [206, 368] width 13 height 5
click at [133, 307] on div "Shapes" at bounding box center [135, 368] width 18 height 5
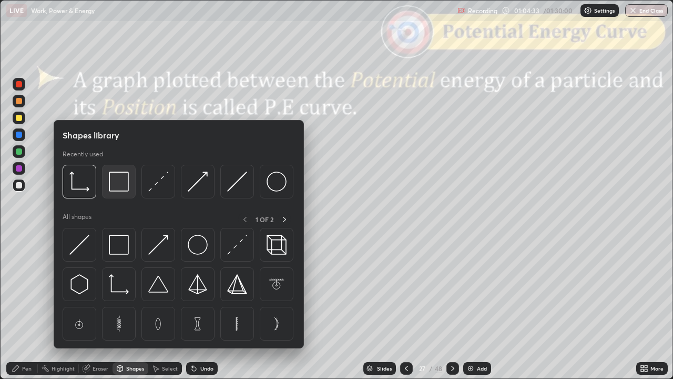
click at [122, 185] on img at bounding box center [119, 182] width 20 height 20
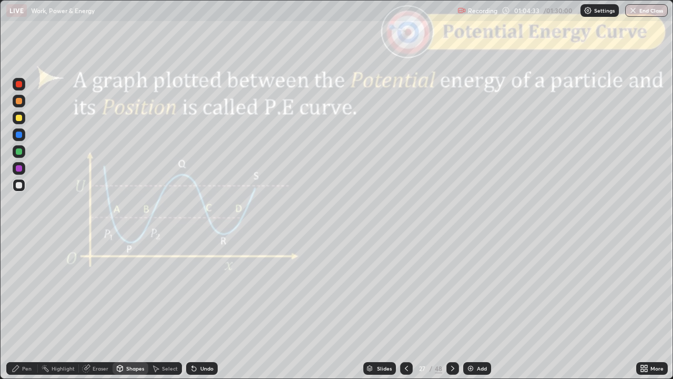
click at [20, 86] on div at bounding box center [19, 84] width 6 height 6
click at [21, 307] on div "Pen" at bounding box center [22, 368] width 32 height 13
click at [21, 103] on div at bounding box center [19, 101] width 6 height 6
click at [202, 307] on div "Undo" at bounding box center [206, 368] width 13 height 5
click at [19, 153] on div at bounding box center [19, 151] width 6 height 6
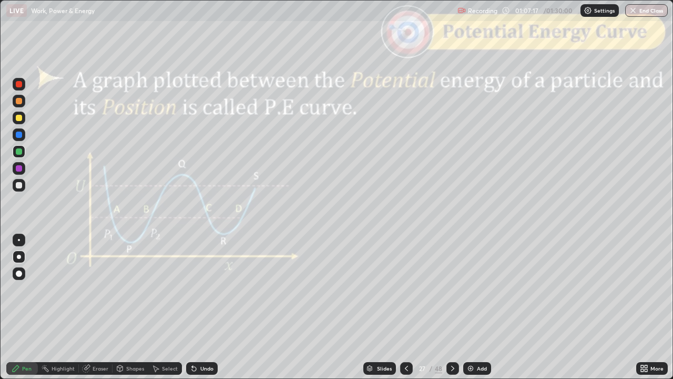
click at [21, 86] on div at bounding box center [19, 84] width 6 height 6
click at [129, 307] on div "Shapes" at bounding box center [135, 368] width 18 height 5
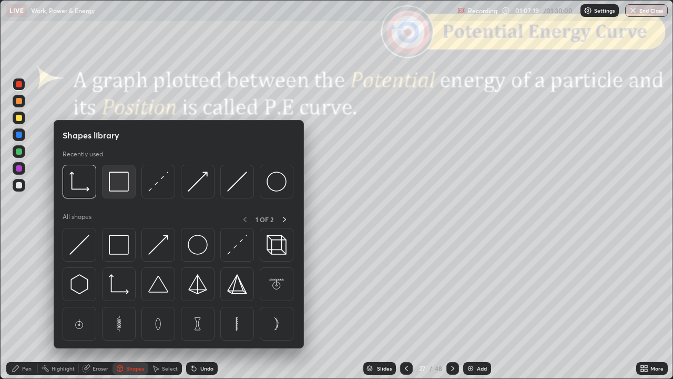
click at [119, 180] on img at bounding box center [119, 182] width 20 height 20
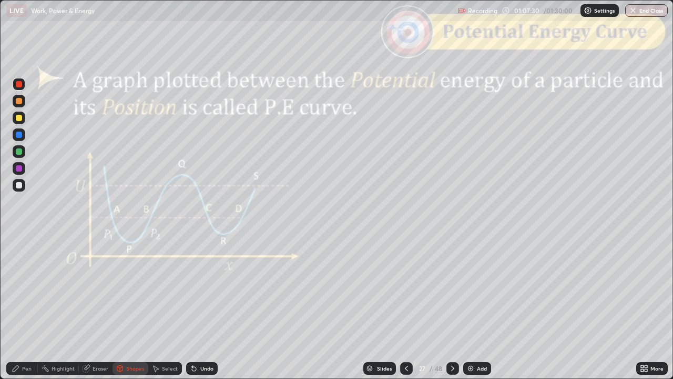
click at [19, 307] on icon at bounding box center [16, 368] width 8 height 8
click at [17, 120] on div at bounding box center [19, 118] width 6 height 6
click at [20, 168] on div at bounding box center [19, 168] width 6 height 6
click at [200, 307] on div "Undo" at bounding box center [206, 368] width 13 height 5
click at [201, 307] on div "Undo" at bounding box center [206, 368] width 13 height 5
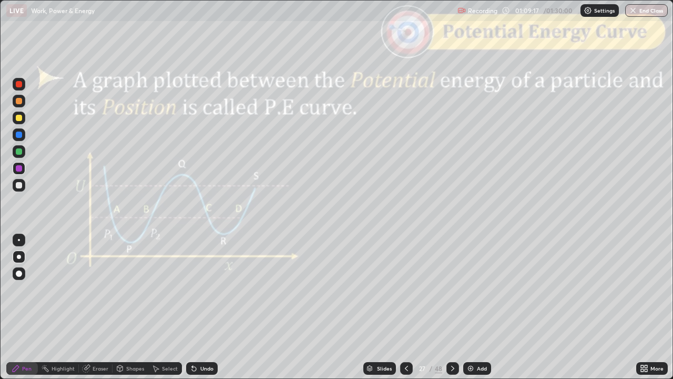
click at [17, 135] on div at bounding box center [19, 135] width 6 height 6
click at [451, 307] on icon at bounding box center [453, 368] width 8 height 8
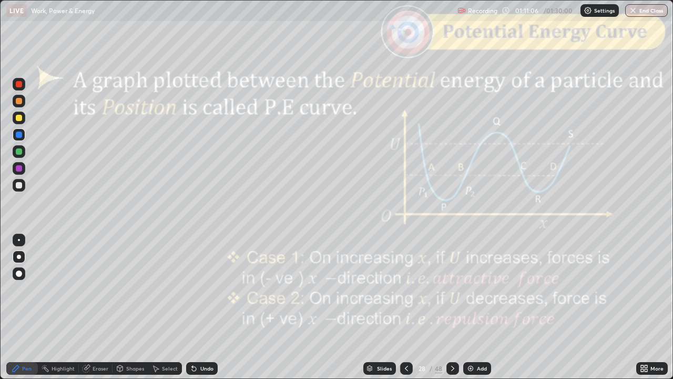
click at [406, 307] on icon at bounding box center [406, 368] width 8 height 8
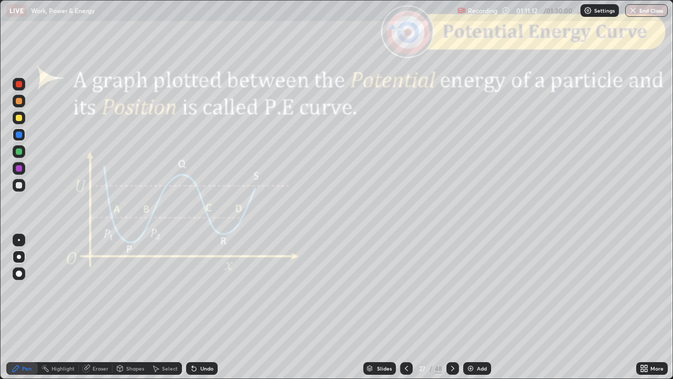
click at [453, 307] on icon at bounding box center [453, 368] width 8 height 8
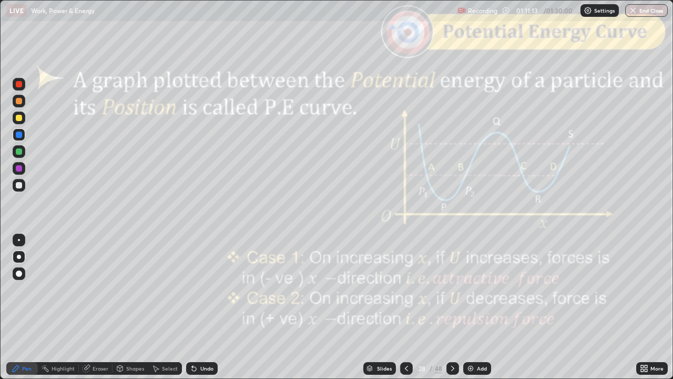
click at [450, 307] on div at bounding box center [453, 368] width 13 height 13
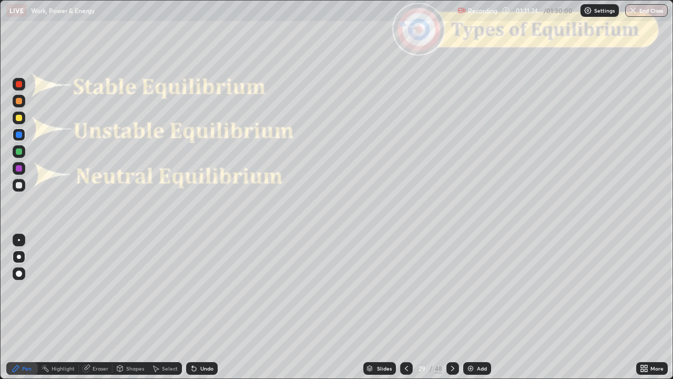
click at [18, 85] on div at bounding box center [19, 84] width 6 height 6
click at [449, 307] on icon at bounding box center [453, 368] width 8 height 8
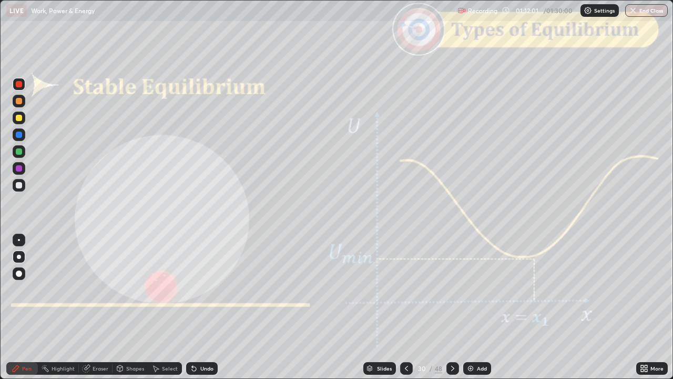
click at [19, 185] on div at bounding box center [19, 185] width 6 height 6
click at [406, 307] on icon at bounding box center [406, 368] width 8 height 8
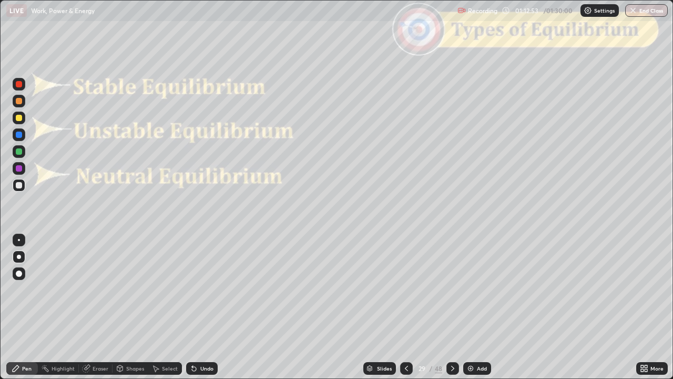
click at [407, 307] on icon at bounding box center [406, 368] width 8 height 8
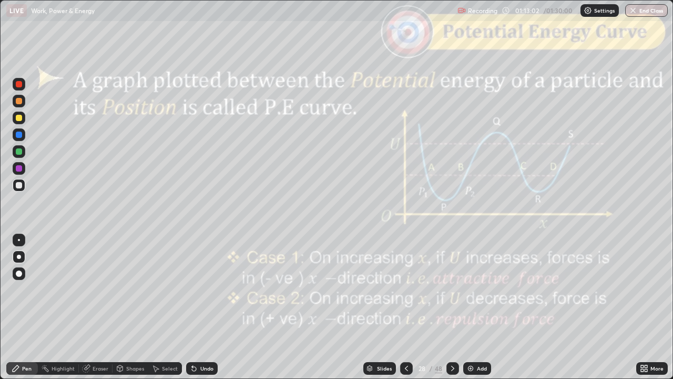
click at [456, 307] on div at bounding box center [453, 368] width 13 height 13
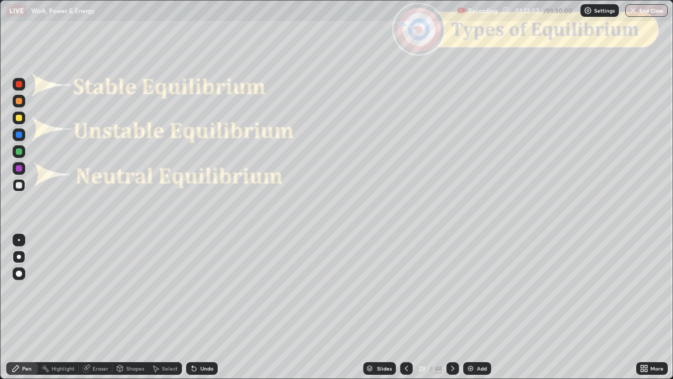
click at [451, 307] on icon at bounding box center [453, 368] width 8 height 8
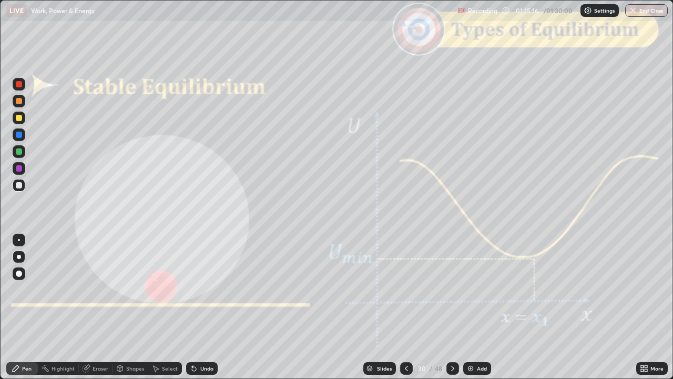
click at [451, 307] on icon at bounding box center [453, 368] width 8 height 8
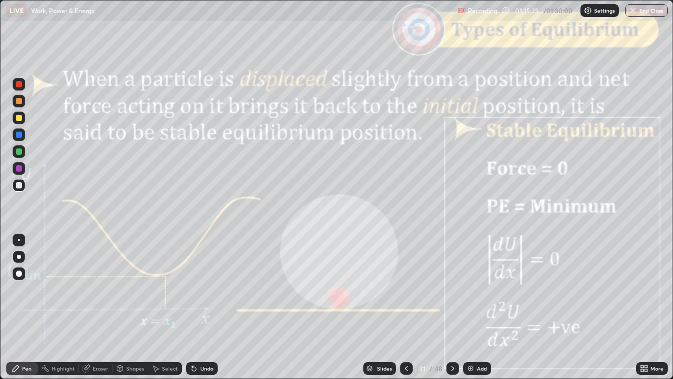
click at [451, 307] on icon at bounding box center [453, 368] width 8 height 8
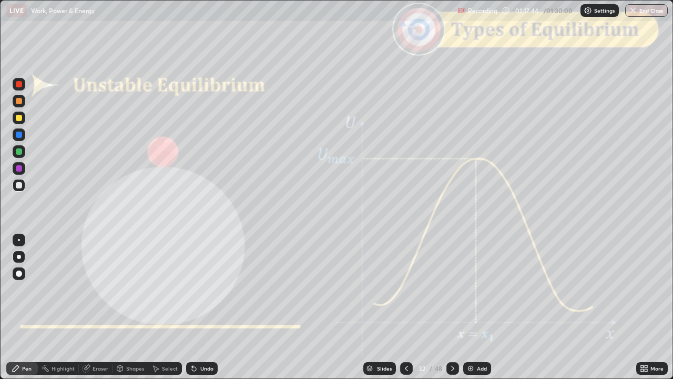
click at [451, 307] on icon at bounding box center [453, 368] width 8 height 8
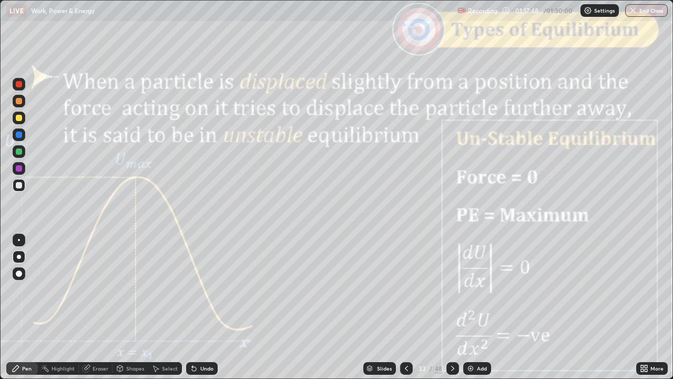
click at [449, 307] on icon at bounding box center [453, 368] width 8 height 8
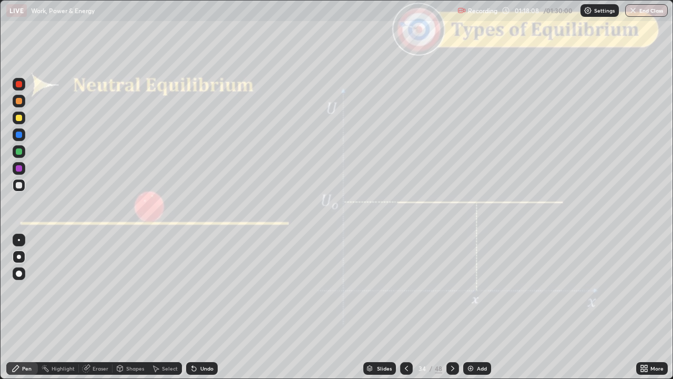
click at [407, 307] on icon at bounding box center [406, 368] width 8 height 8
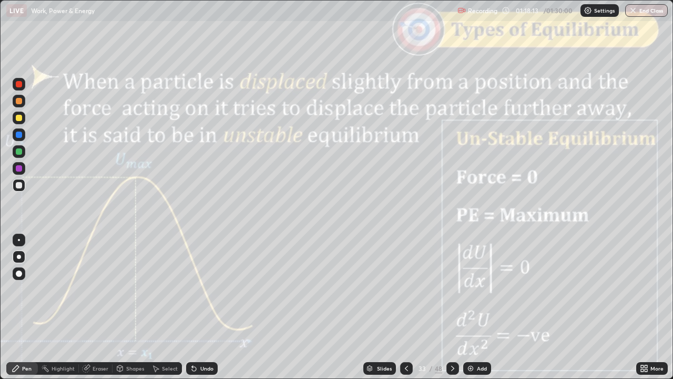
click at [449, 307] on icon at bounding box center [453, 368] width 8 height 8
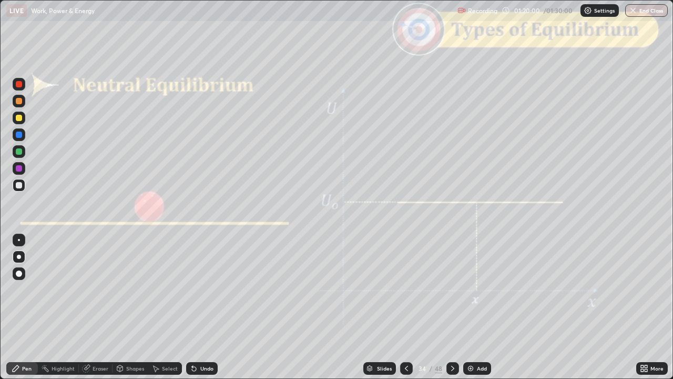
click at [452, 307] on div at bounding box center [453, 368] width 13 height 13
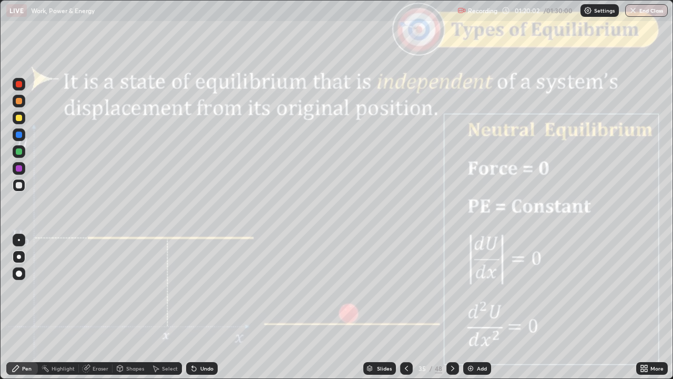
click at [450, 307] on icon at bounding box center [453, 368] width 8 height 8
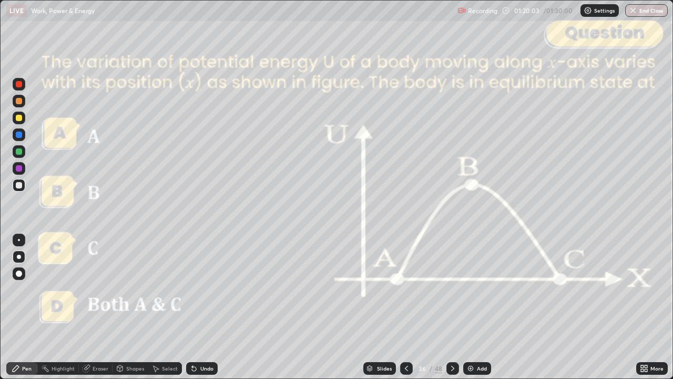
click at [387, 307] on div "Slides" at bounding box center [384, 368] width 15 height 5
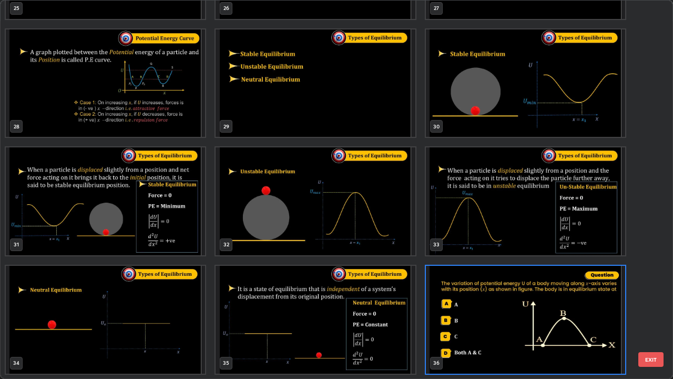
scroll to position [375, 667]
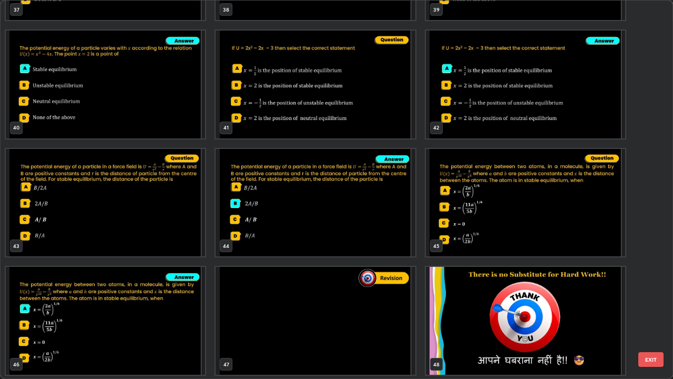
click at [375, 307] on img "grid" at bounding box center [315, 321] width 199 height 108
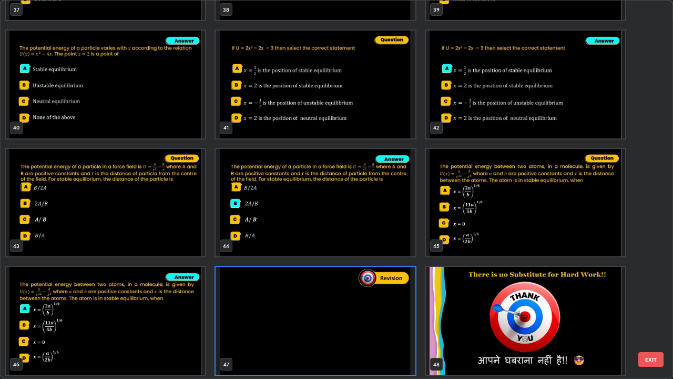
scroll to position [1513, 0]
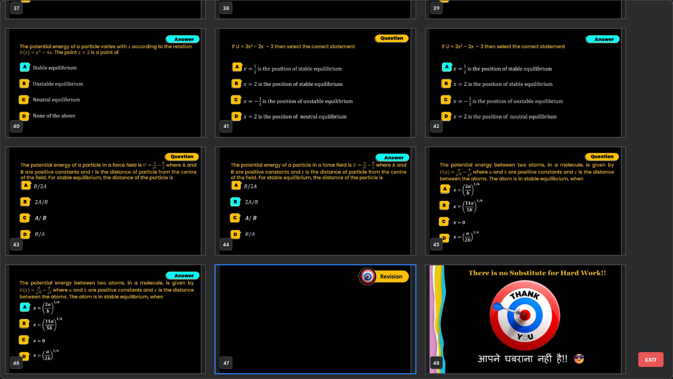
click at [650, 307] on button "EXIT" at bounding box center [651, 359] width 25 height 15
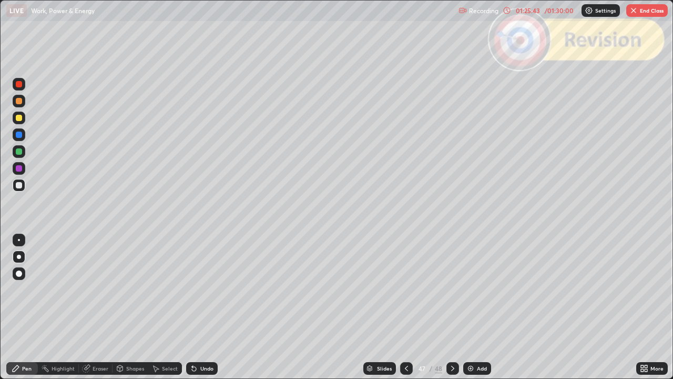
click at [451, 307] on icon at bounding box center [453, 368] width 8 height 8
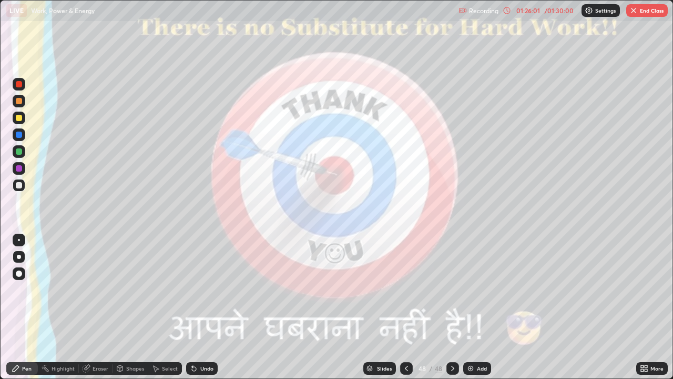
click at [641, 15] on button "End Class" at bounding box center [648, 10] width 42 height 13
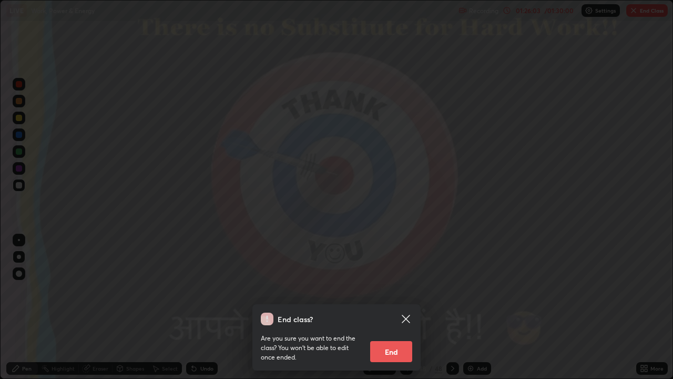
click at [389, 307] on button "End" at bounding box center [391, 351] width 42 height 21
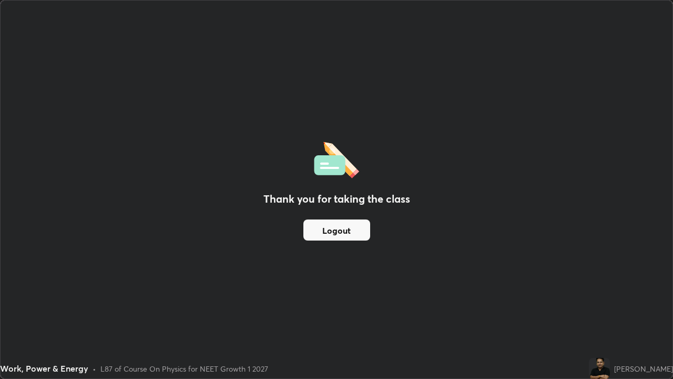
click at [327, 234] on button "Logout" at bounding box center [337, 229] width 67 height 21
